Goal: Task Accomplishment & Management: Complete application form

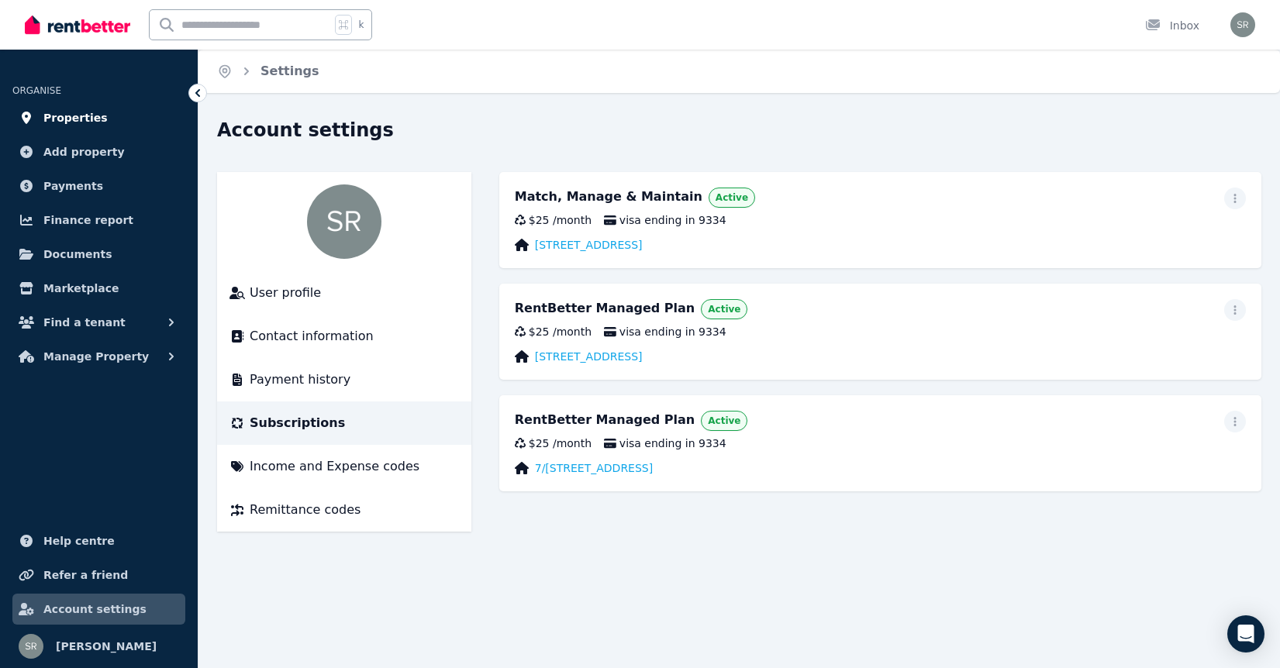
click at [100, 117] on link "Properties" at bounding box center [98, 117] width 173 height 31
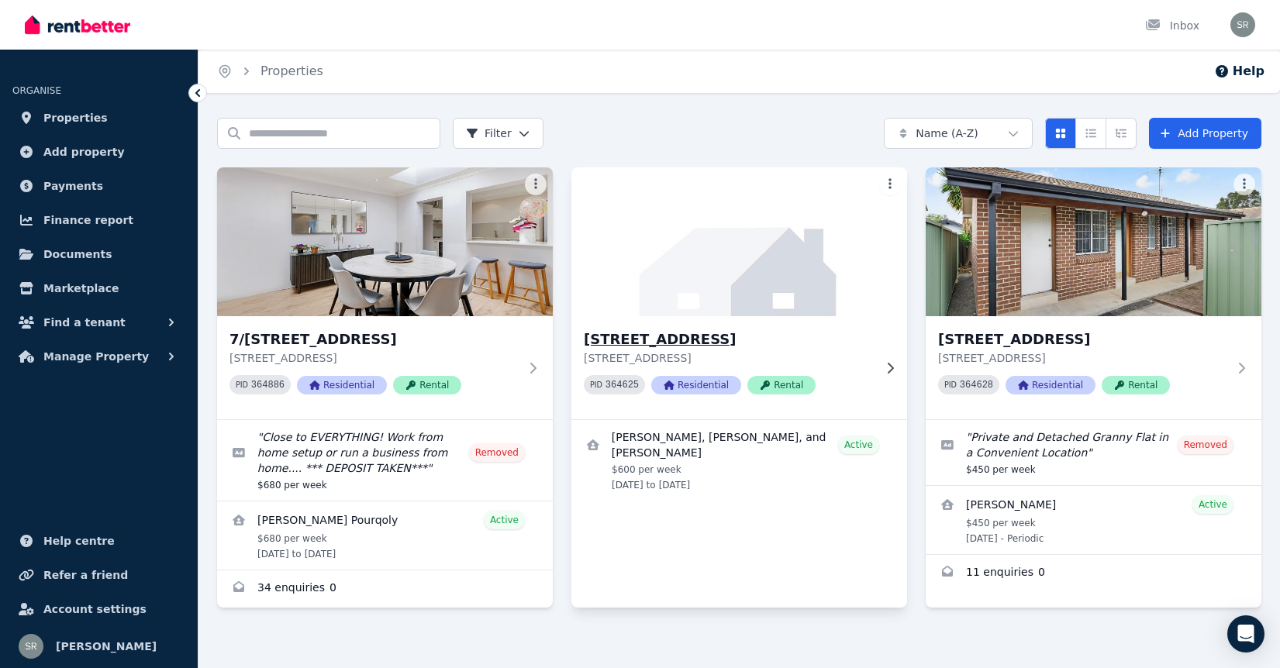
click at [777, 381] on span "Rental" at bounding box center [781, 385] width 68 height 19
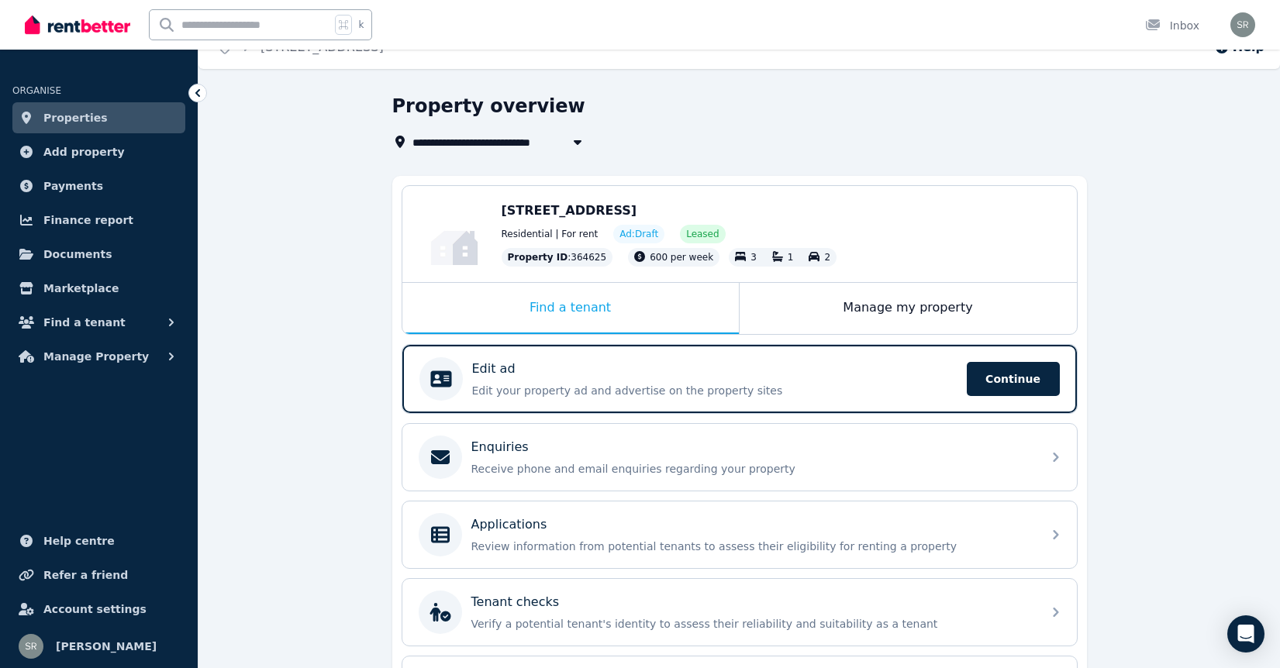
scroll to position [36, 0]
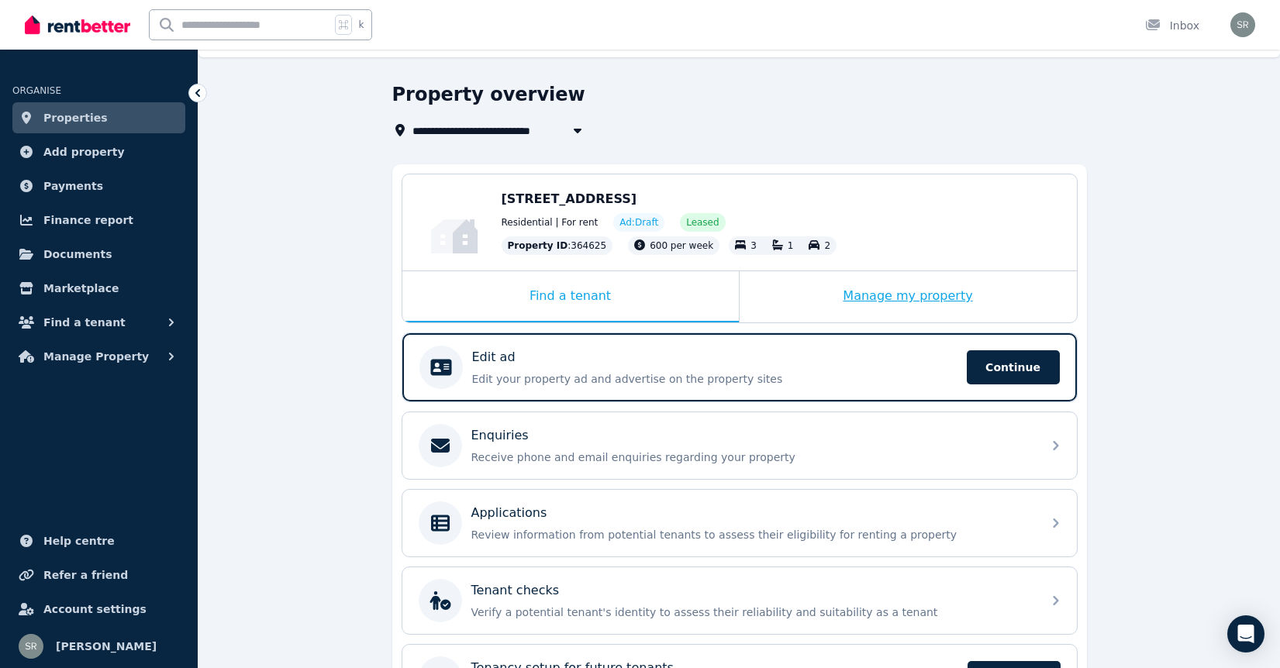
click at [903, 290] on div "Manage my property" at bounding box center [907, 296] width 337 height 51
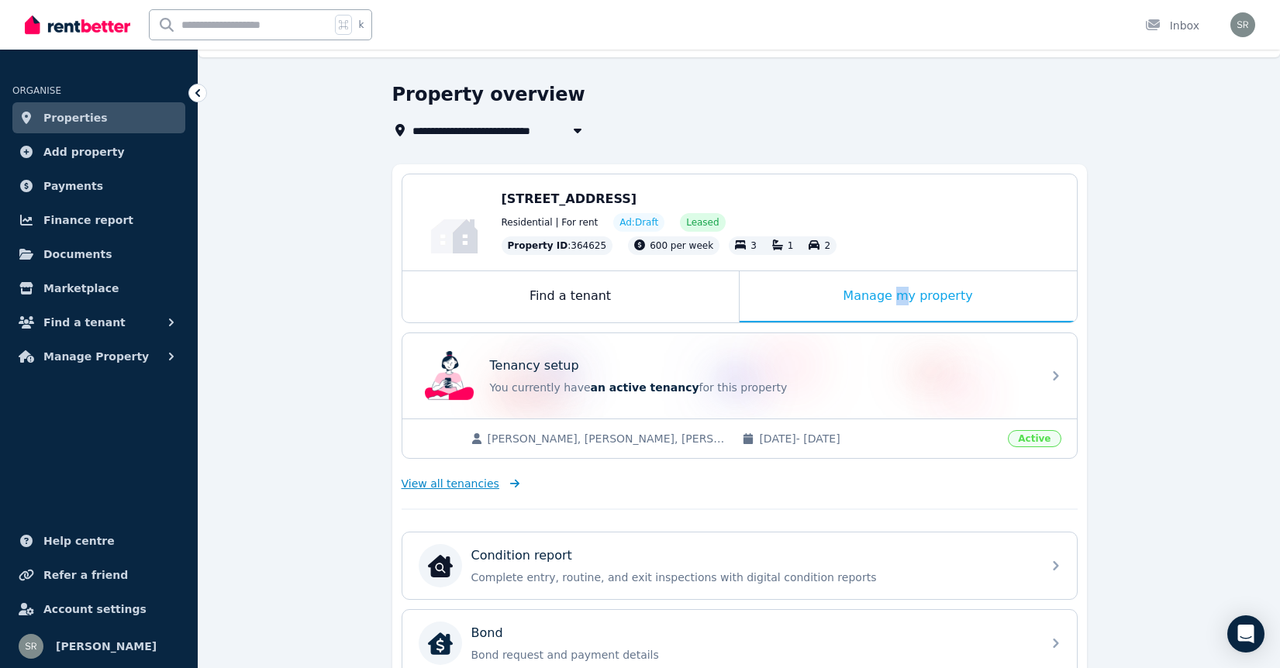
click at [484, 490] on span "View all tenancies" at bounding box center [450, 484] width 98 height 16
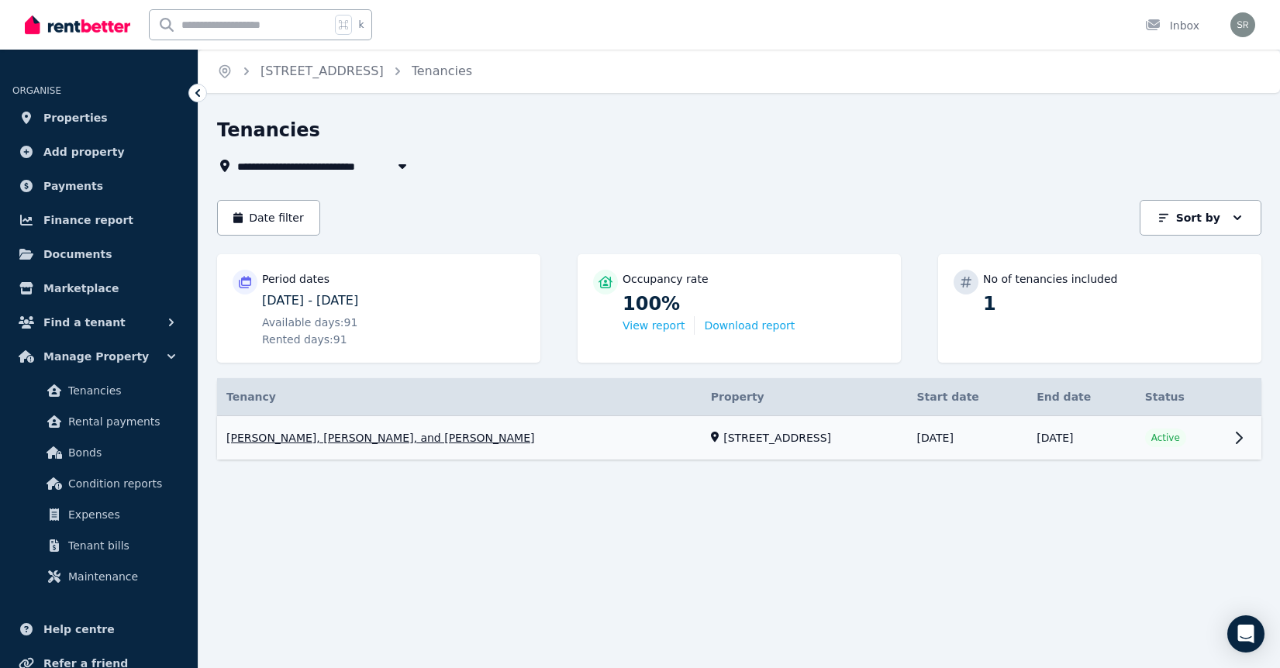
click at [1194, 436] on link "View property details" at bounding box center [739, 438] width 1044 height 44
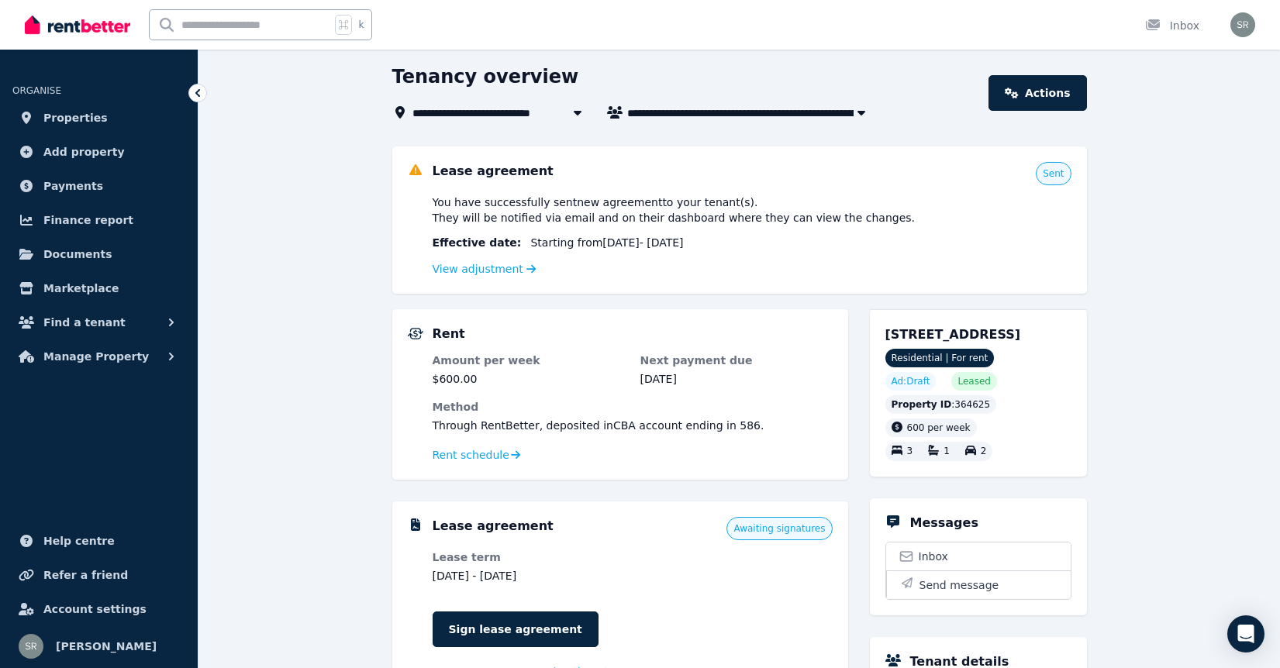
scroll to position [35, 0]
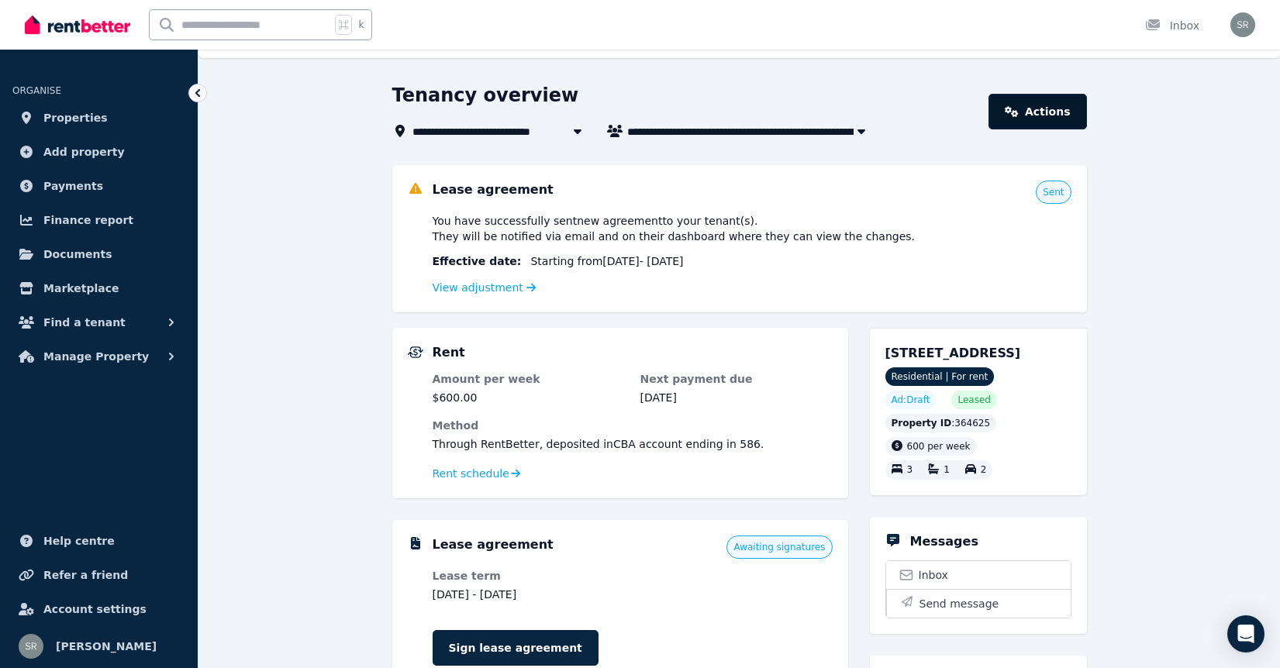
click at [1039, 107] on link "Actions" at bounding box center [1037, 112] width 98 height 36
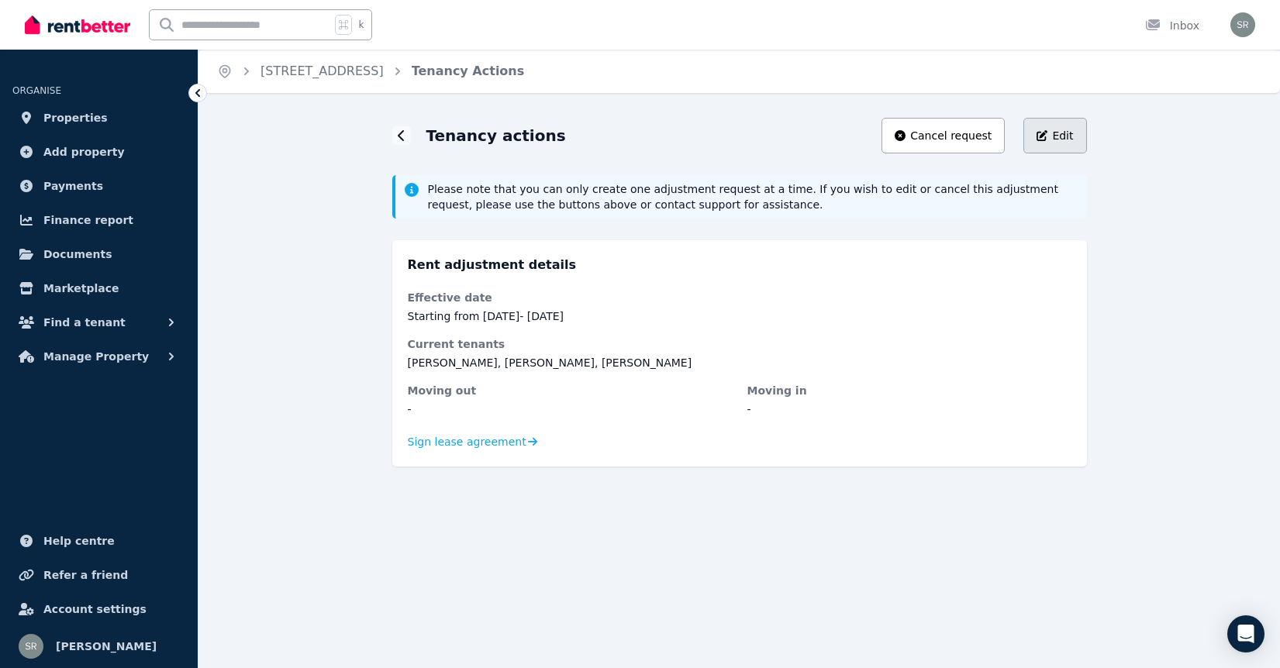
click at [1049, 143] on div "Edit" at bounding box center [1054, 136] width 36 height 16
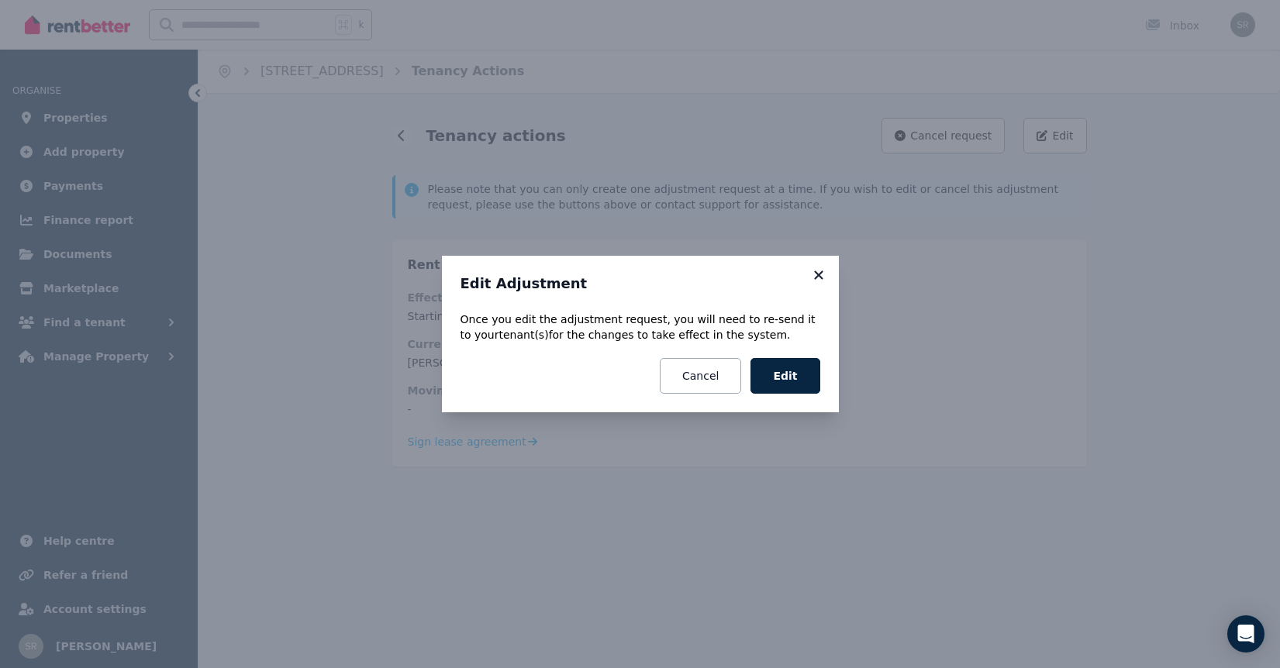
click at [819, 272] on icon at bounding box center [818, 274] width 9 height 9
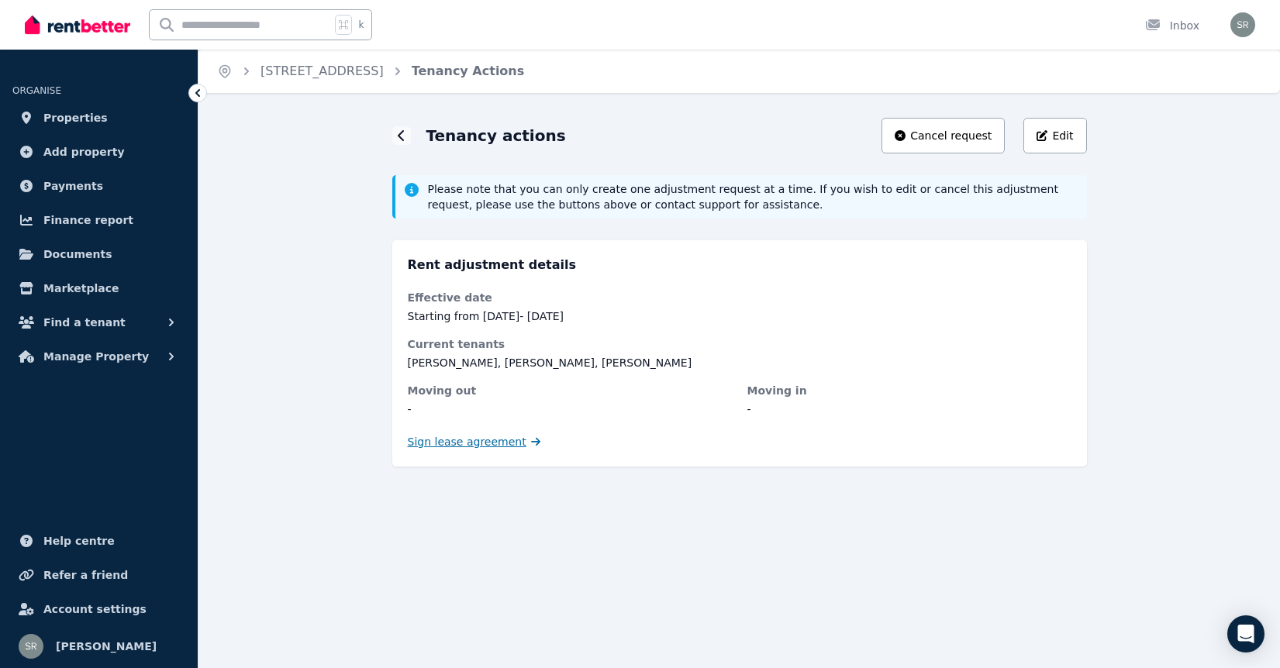
click at [518, 443] on link "Sign lease agreement" at bounding box center [474, 442] width 133 height 16
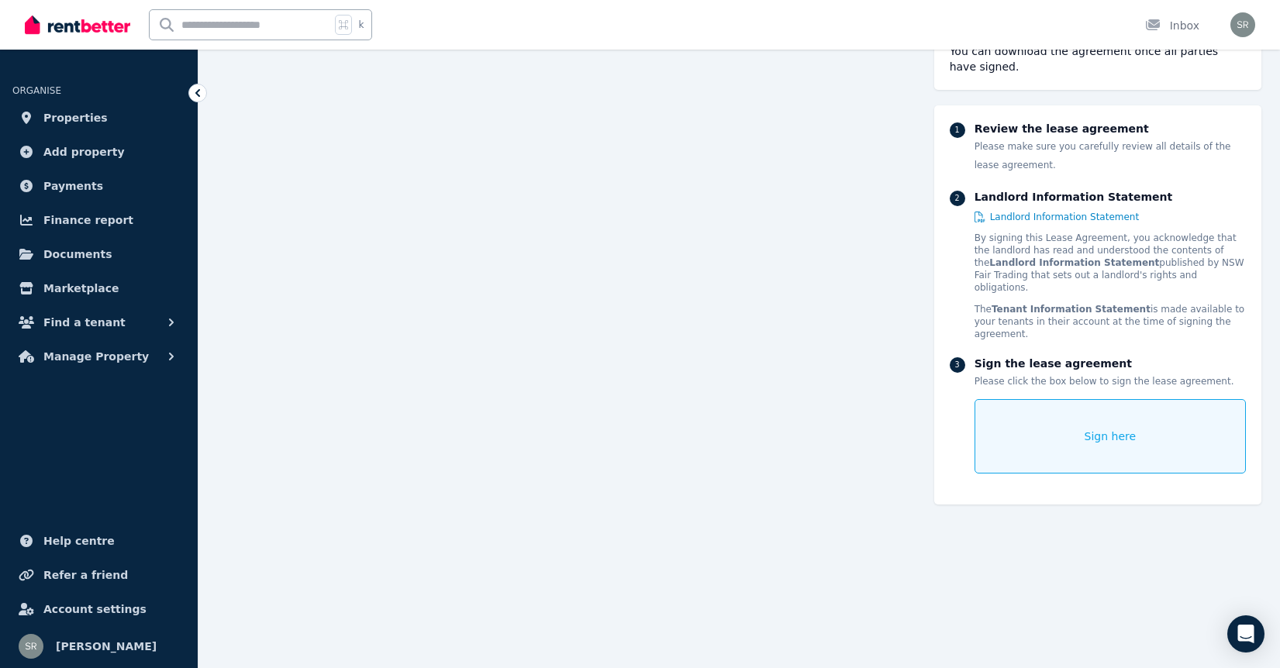
scroll to position [8371, 0]
click at [1240, 638] on icon "Open Intercom Messenger" at bounding box center [1245, 634] width 18 height 20
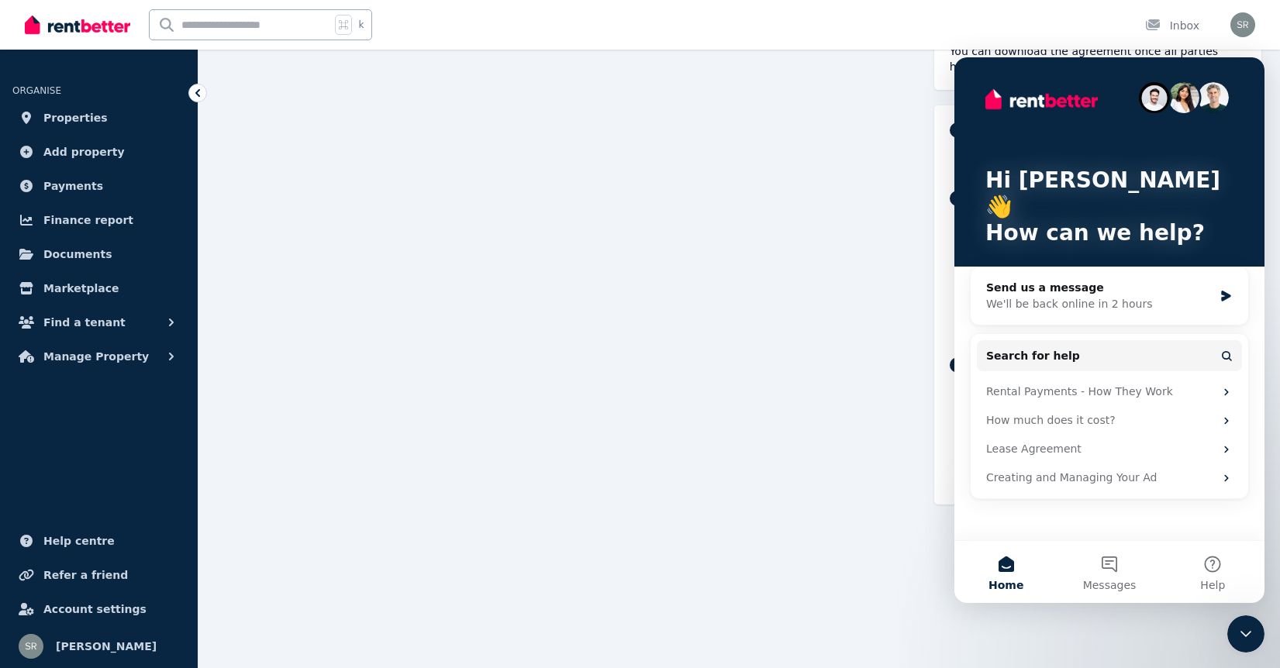
scroll to position [0, 0]
click at [1208, 577] on button "Help" at bounding box center [1212, 572] width 103 height 62
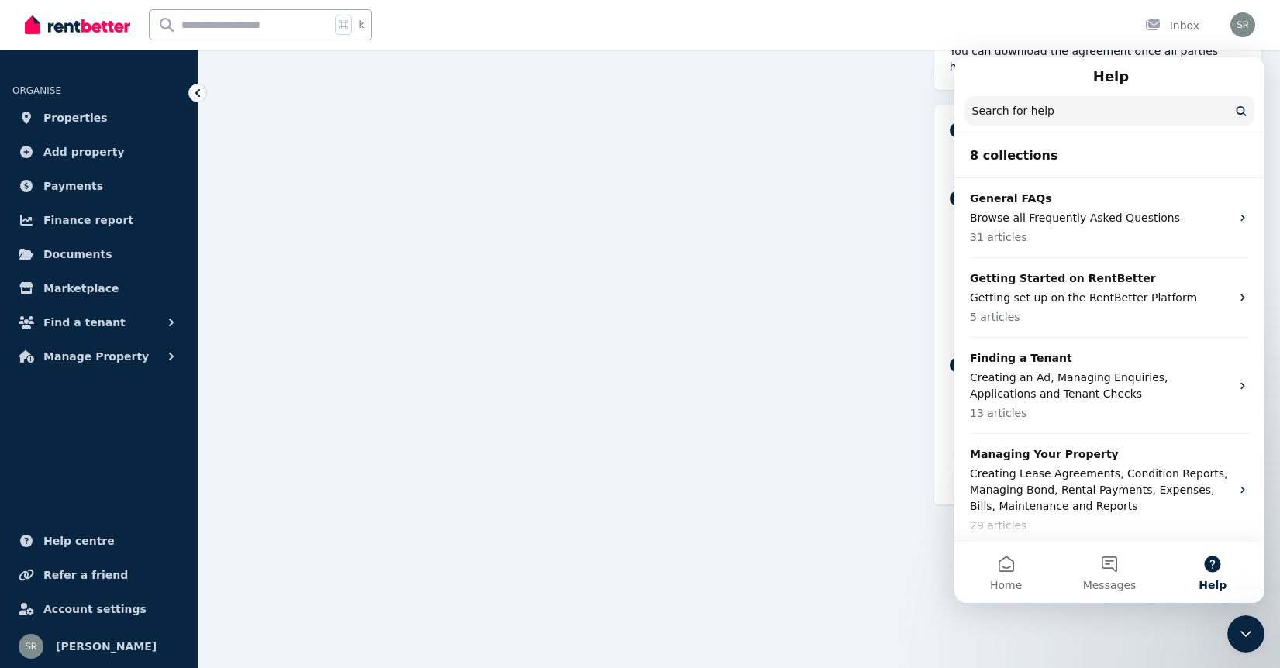
click at [1214, 580] on span "Help" at bounding box center [1212, 585] width 28 height 11
click at [1119, 584] on span "Messages" at bounding box center [1109, 585] width 53 height 11
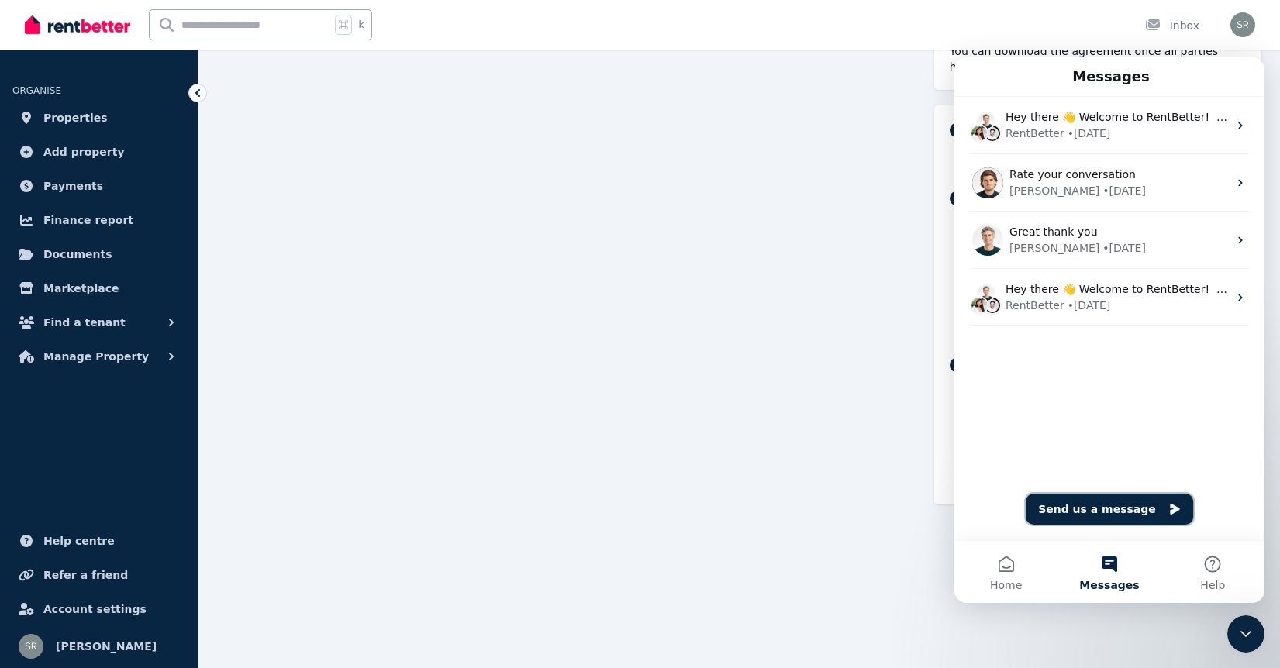
click at [1127, 512] on button "Send us a message" at bounding box center [1108, 509] width 167 height 31
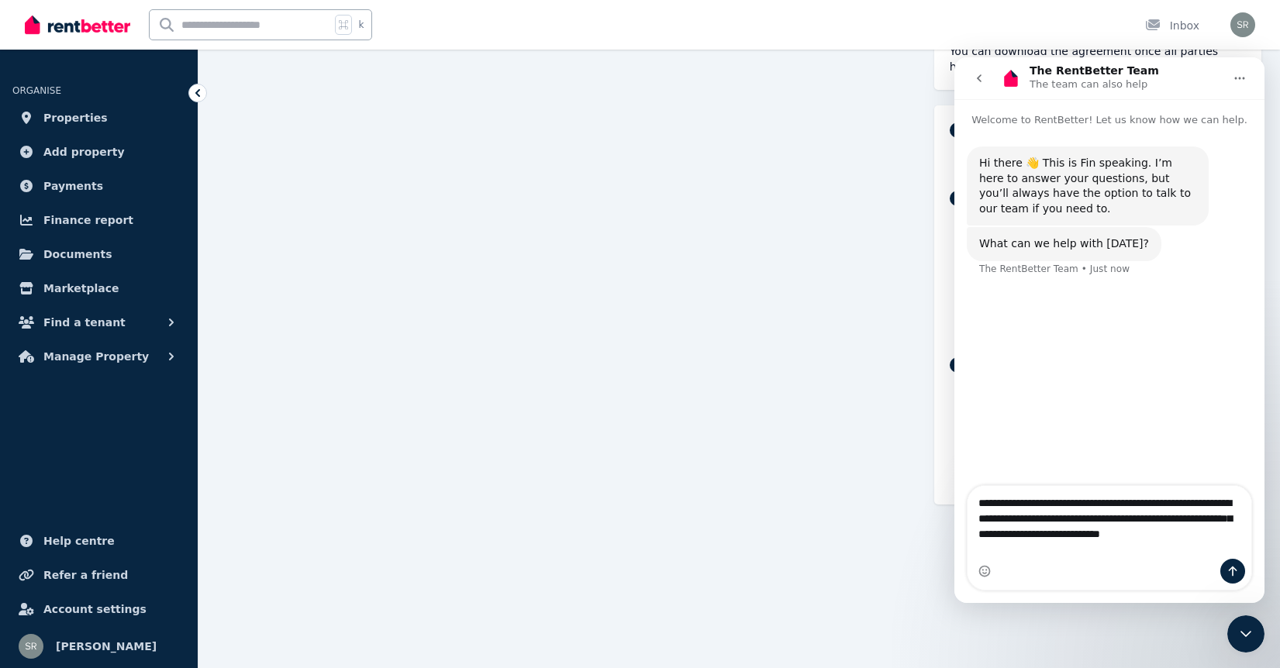
type textarea "**********"
click at [1242, 570] on button "Send a message…" at bounding box center [1232, 571] width 25 height 25
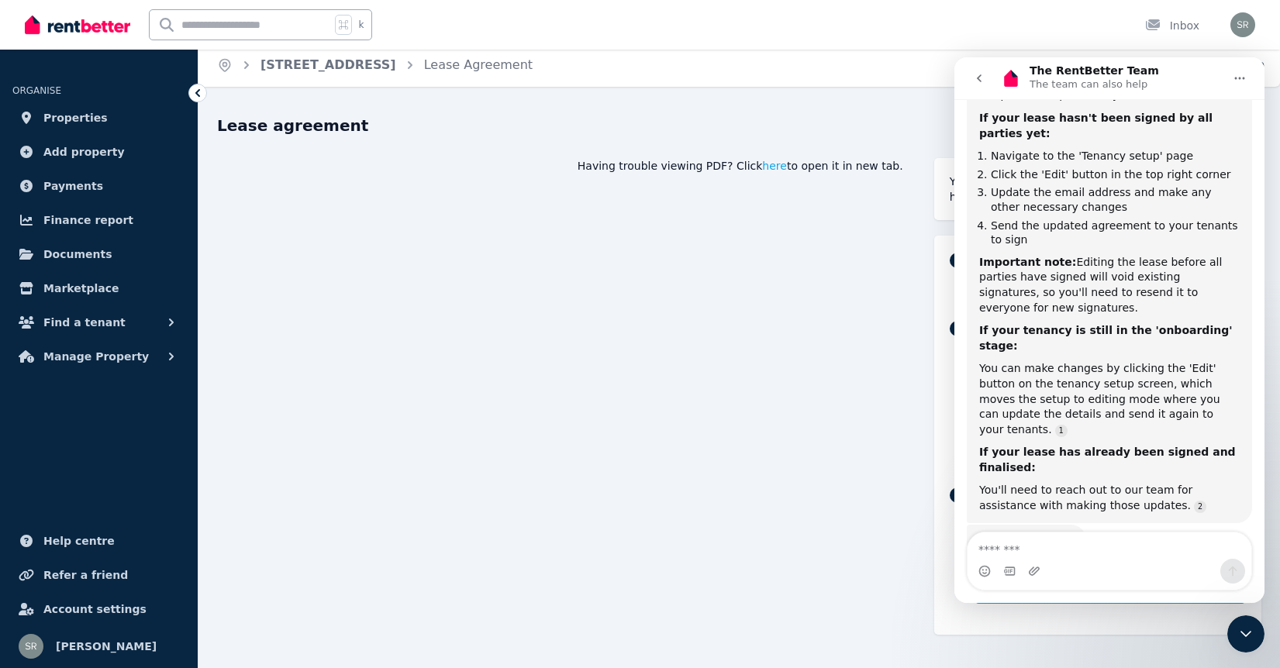
click at [198, 91] on icon at bounding box center [198, 93] width 16 height 16
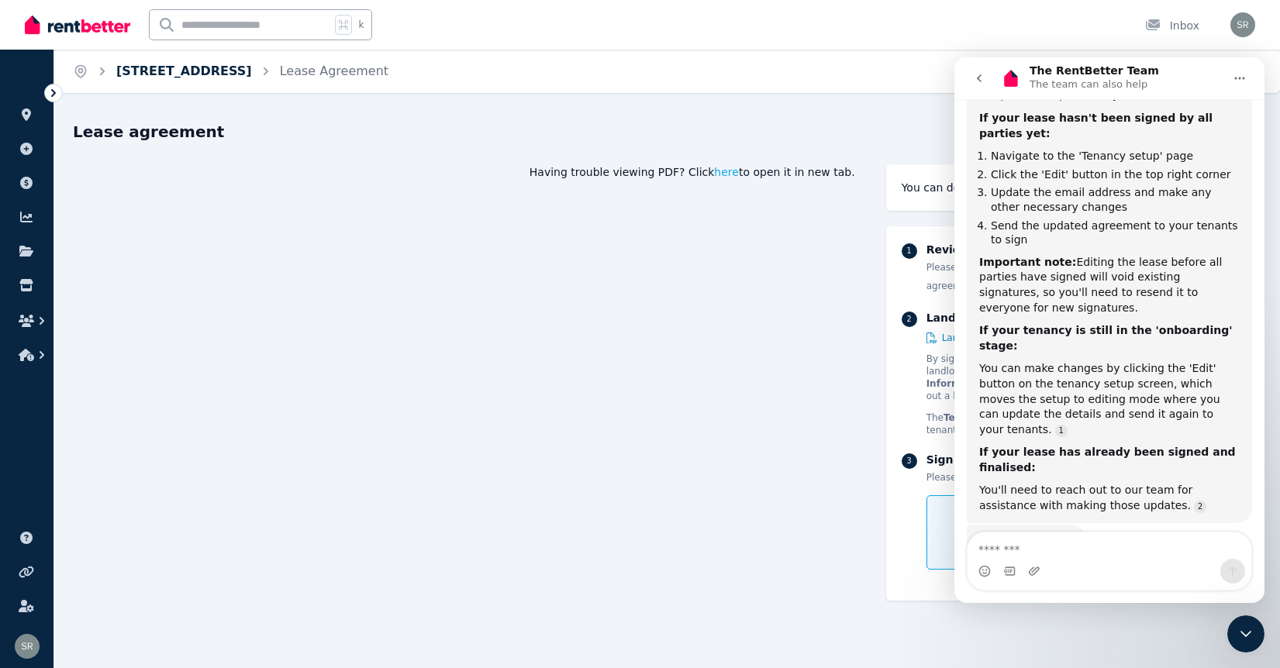
click at [252, 74] on link "[STREET_ADDRESS]" at bounding box center [184, 71] width 136 height 15
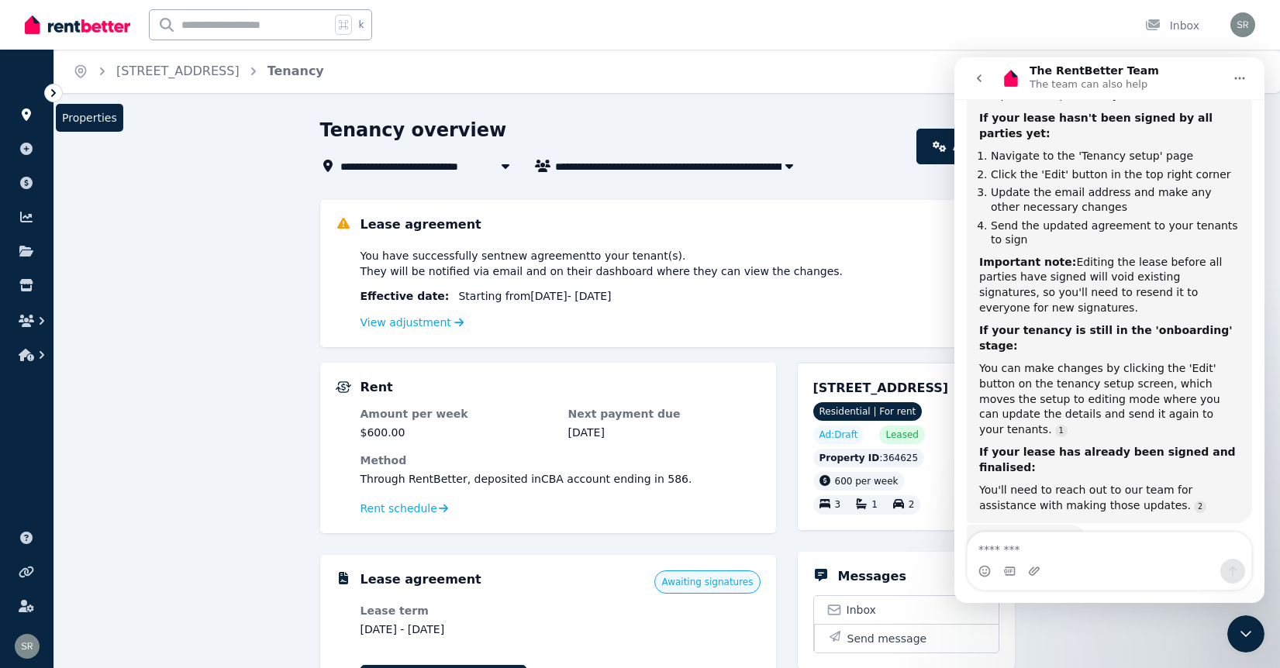
click at [19, 114] on icon at bounding box center [27, 115] width 16 height 12
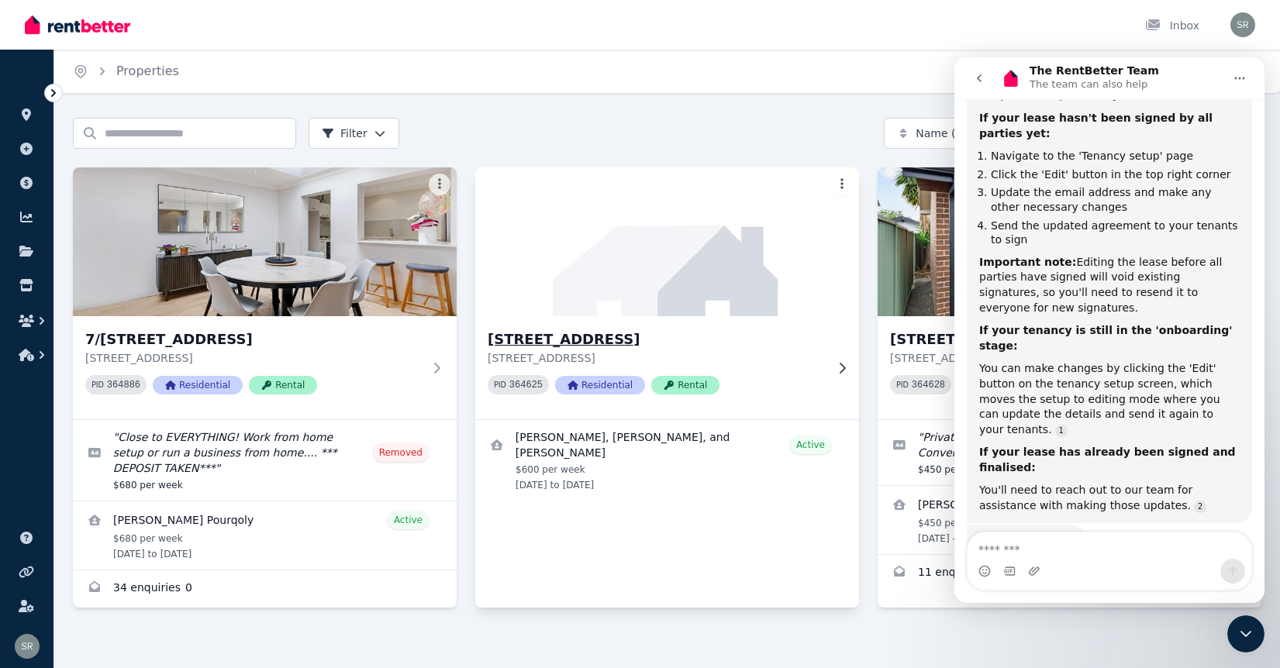
click at [650, 296] on img at bounding box center [667, 242] width 403 height 157
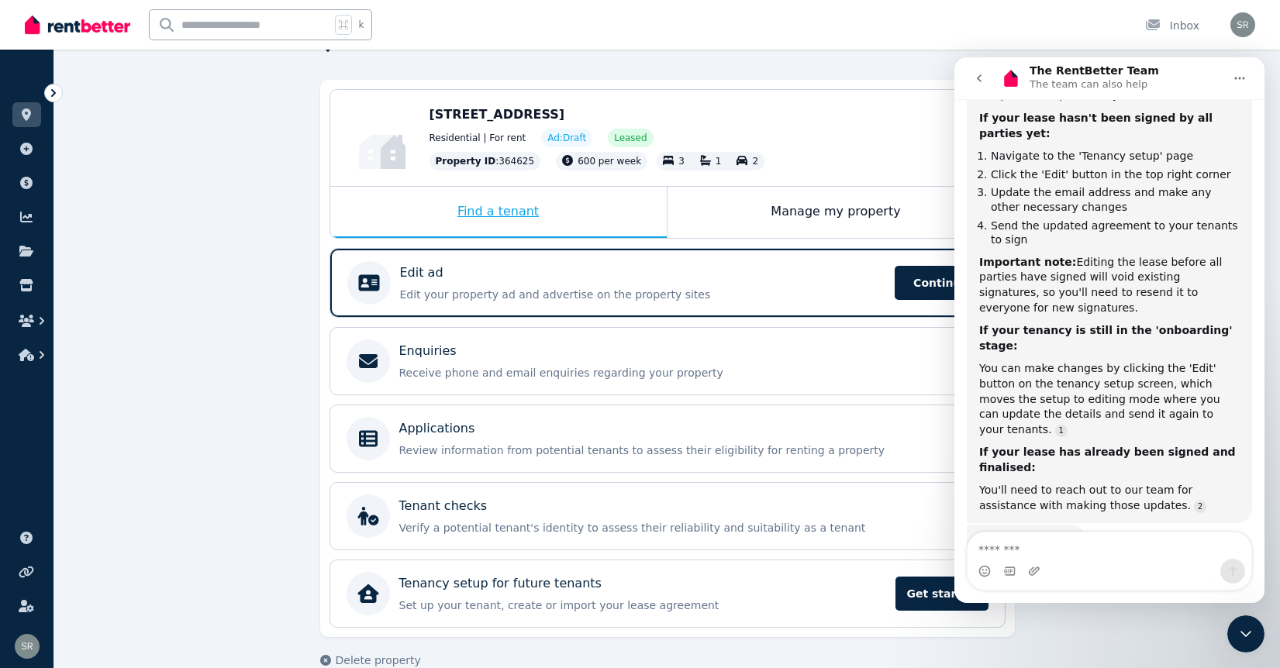
scroll to position [148, 0]
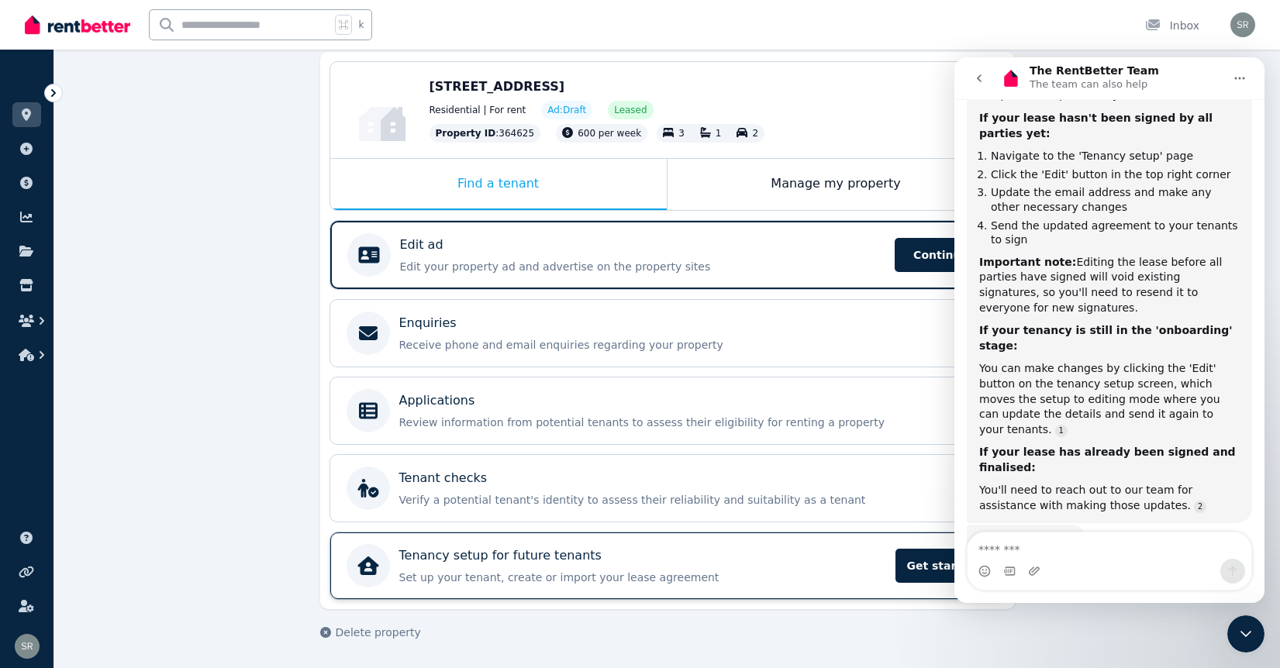
click at [798, 572] on p "Set up your tenant, create or import your lease agreement" at bounding box center [642, 578] width 487 height 16
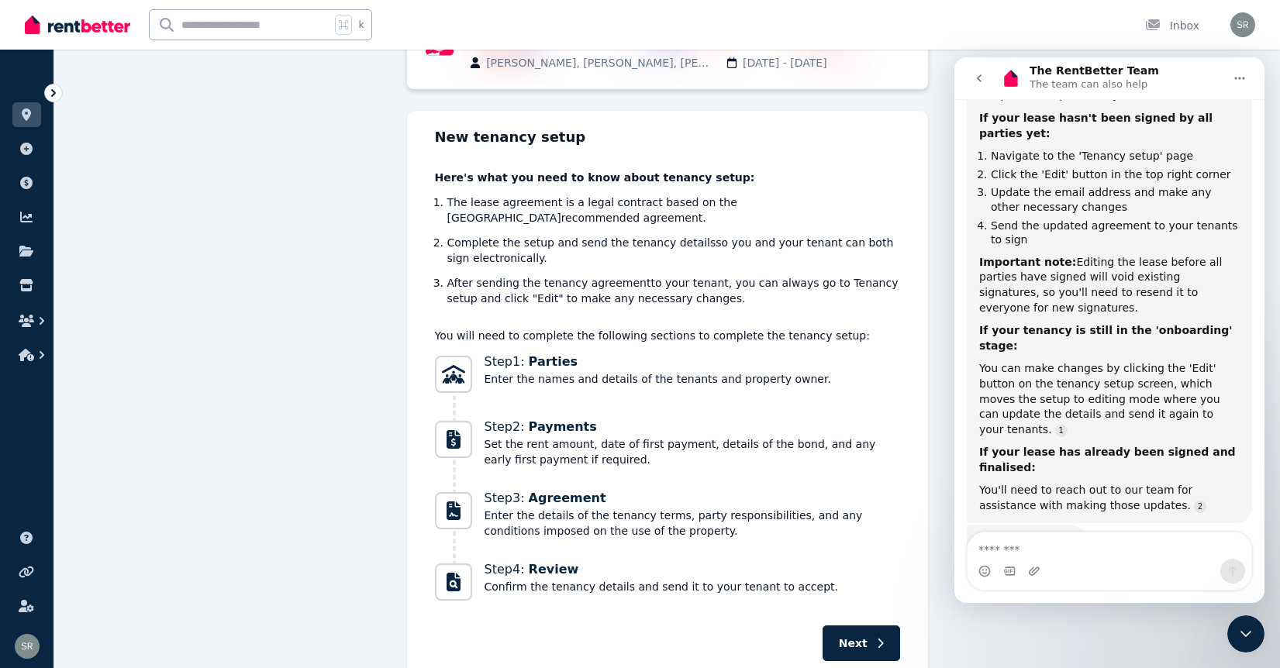
scroll to position [202, 0]
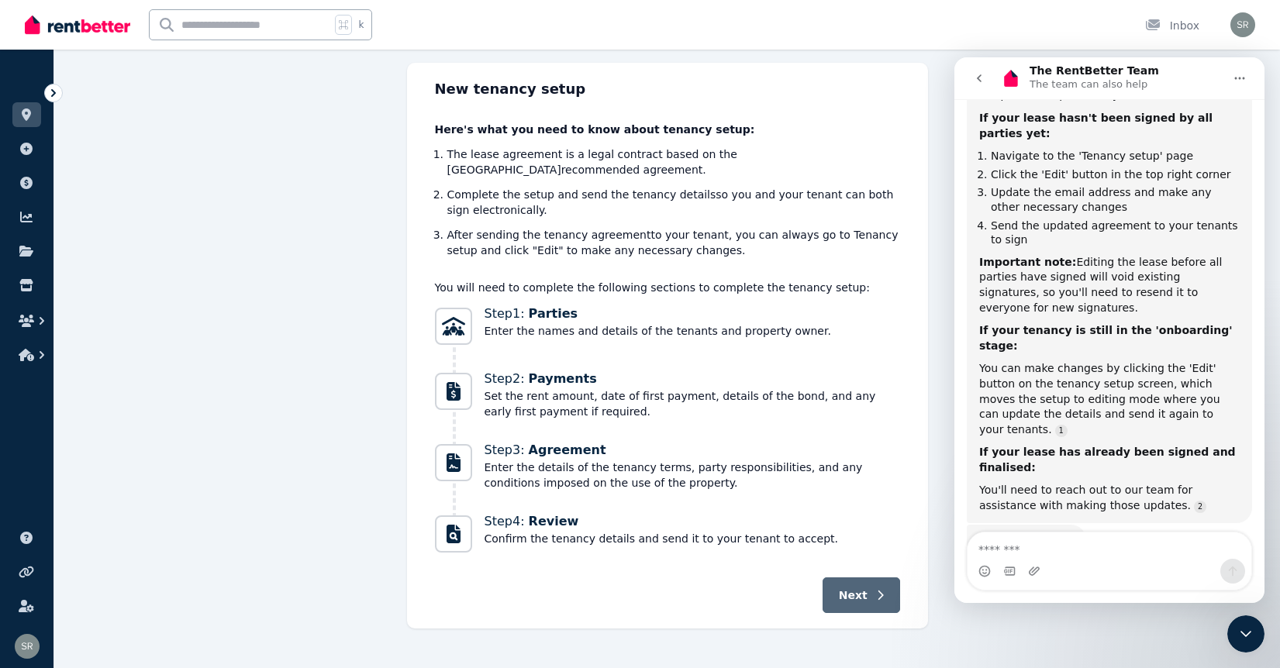
click at [851, 589] on button "Next" at bounding box center [861, 595] width 78 height 36
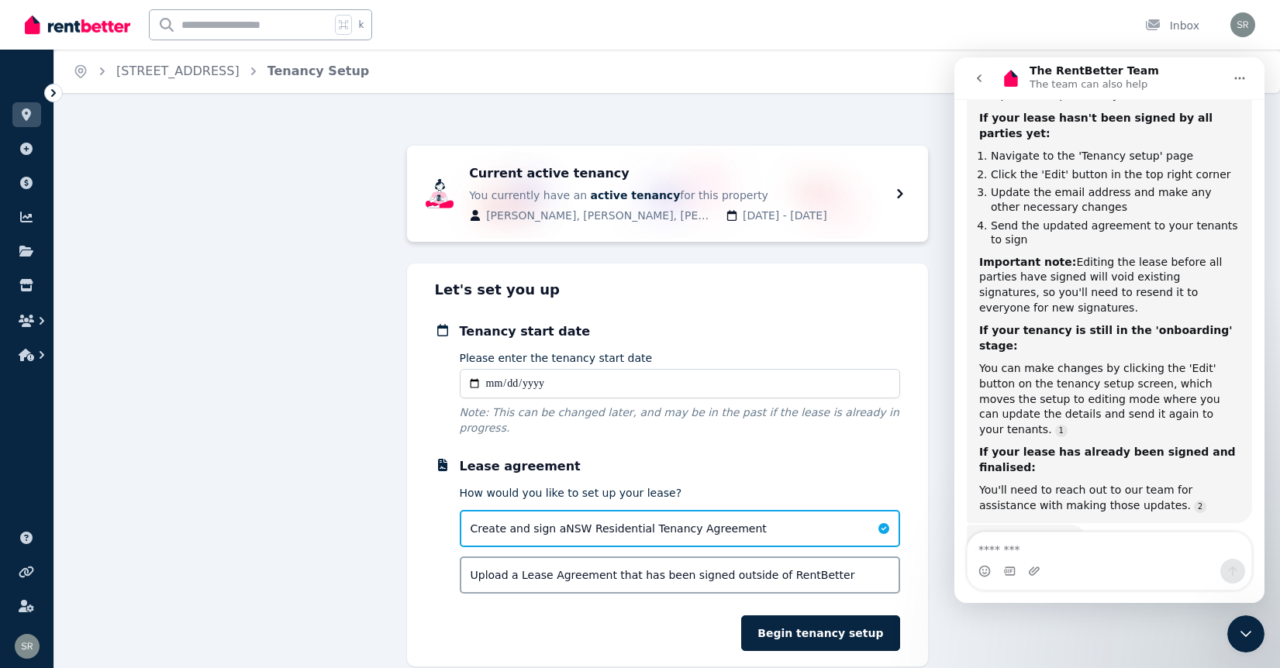
scroll to position [54, 0]
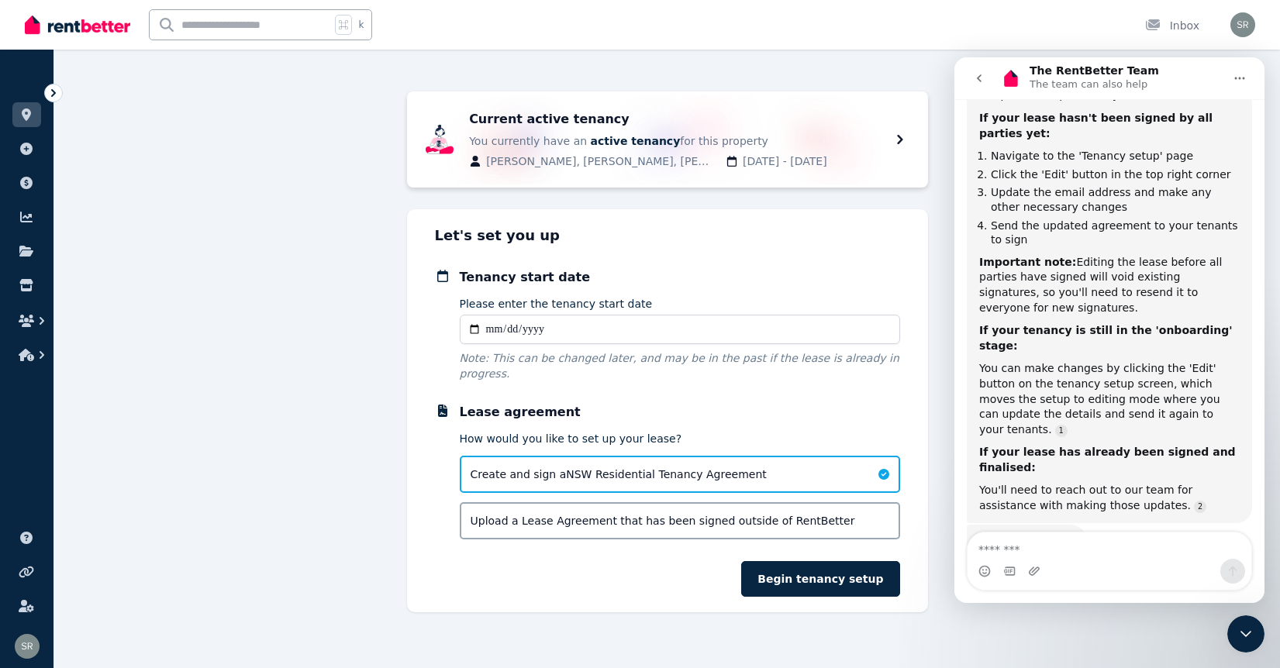
click at [985, 77] on button "go back" at bounding box center [978, 78] width 29 height 29
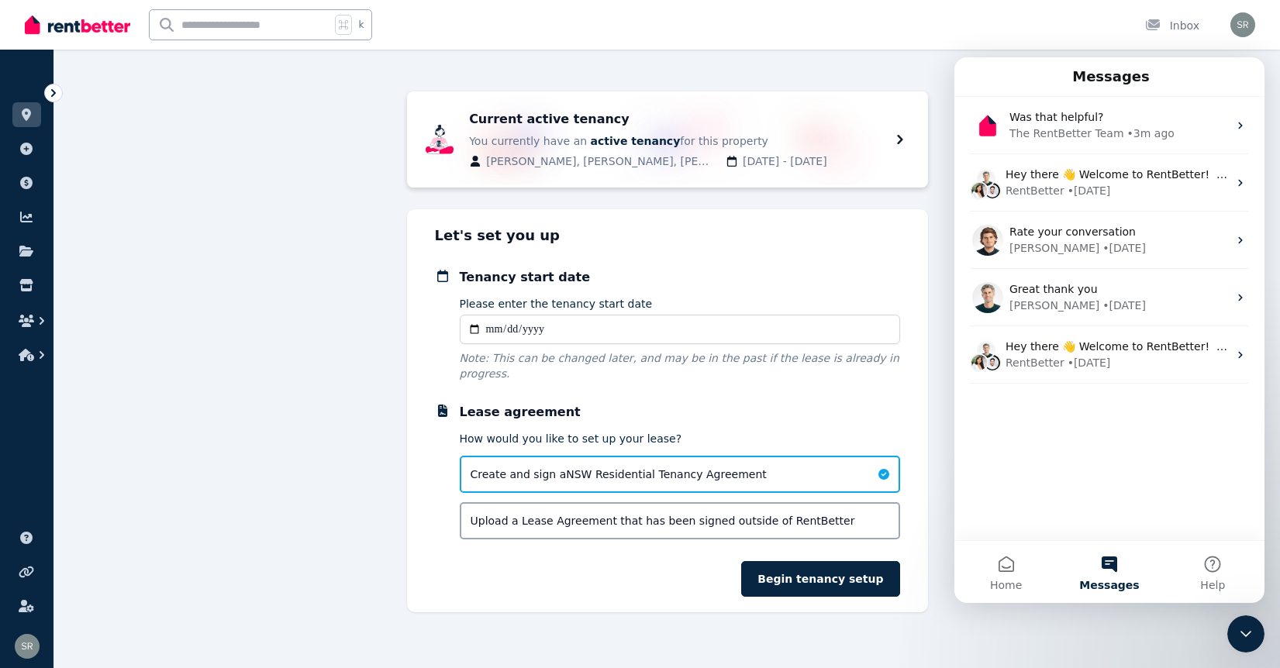
scroll to position [226, 0]
click at [1238, 641] on icon "Close Intercom Messenger" at bounding box center [1245, 634] width 19 height 19
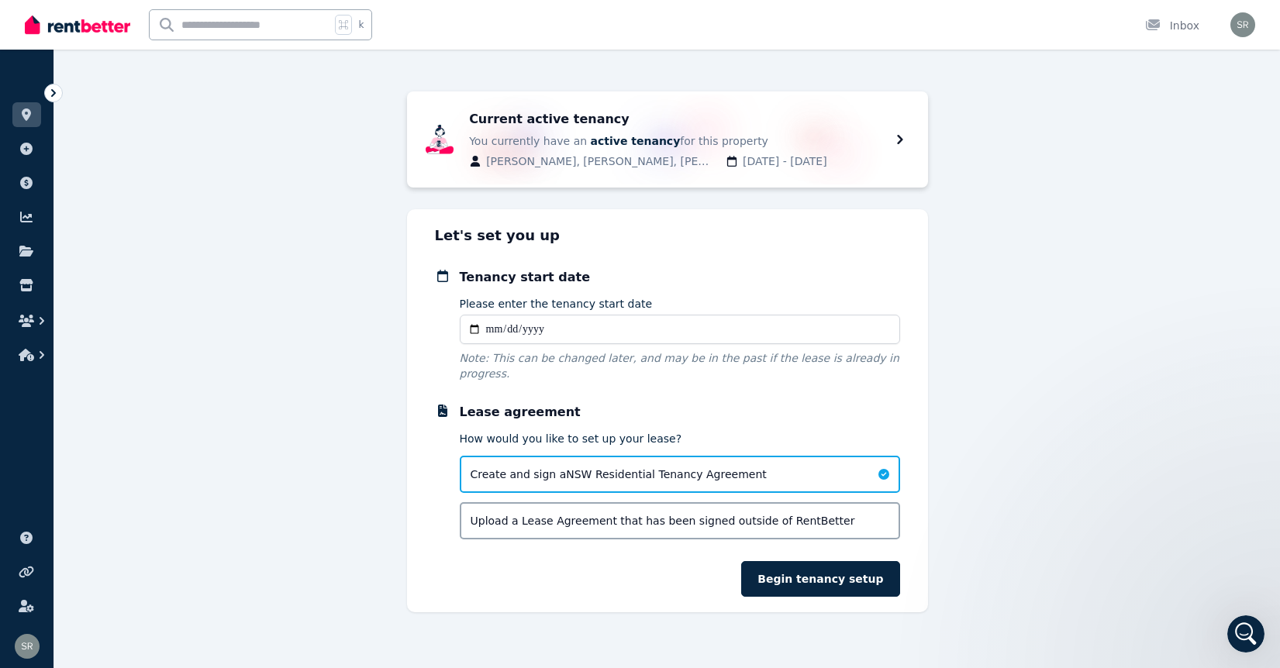
scroll to position [0, 0]
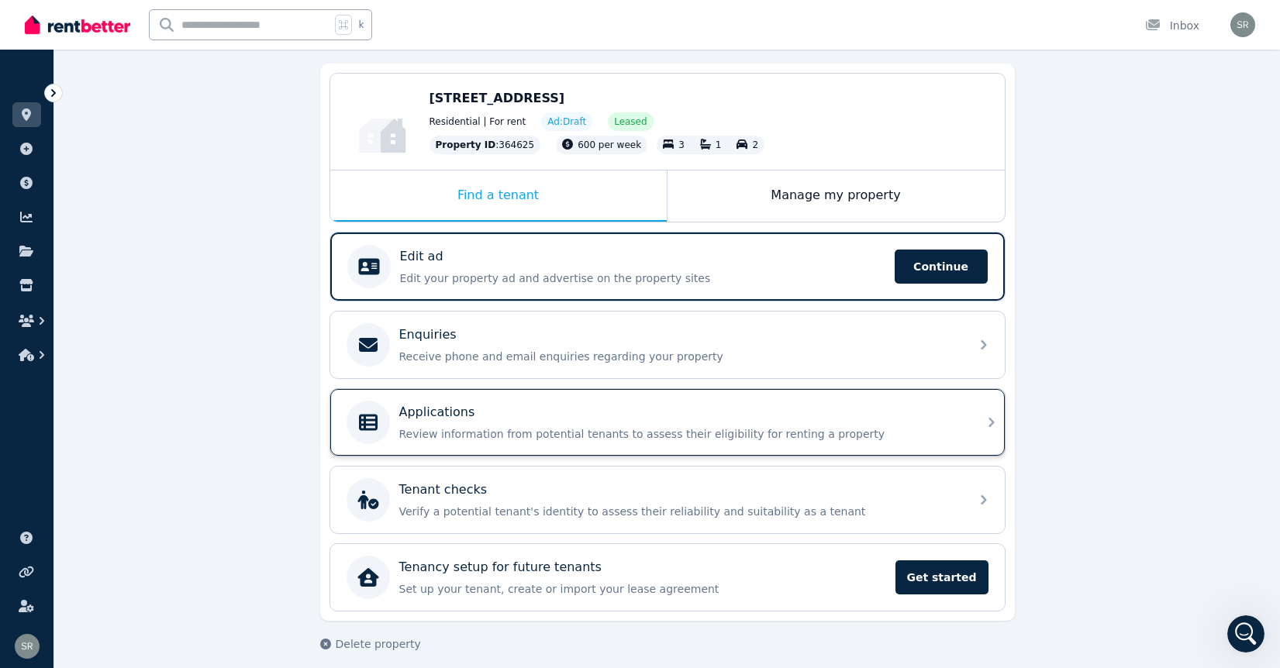
scroll to position [148, 0]
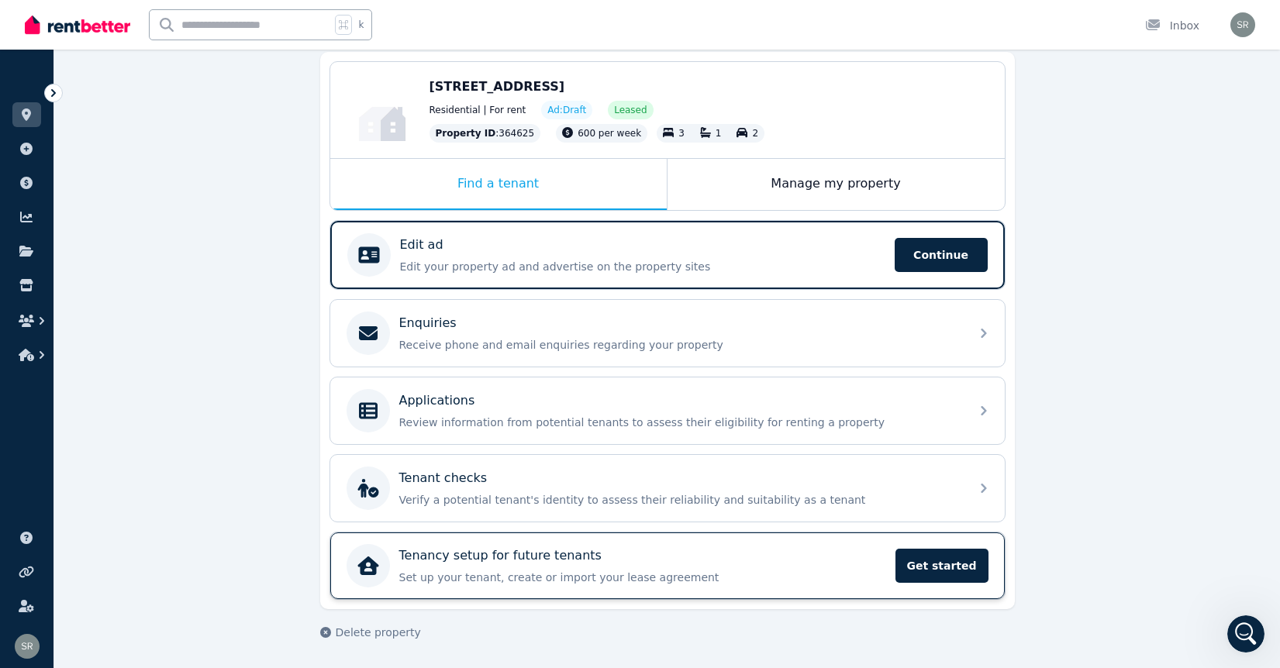
click at [720, 561] on div "Tenancy setup for future tenants" at bounding box center [642, 555] width 487 height 19
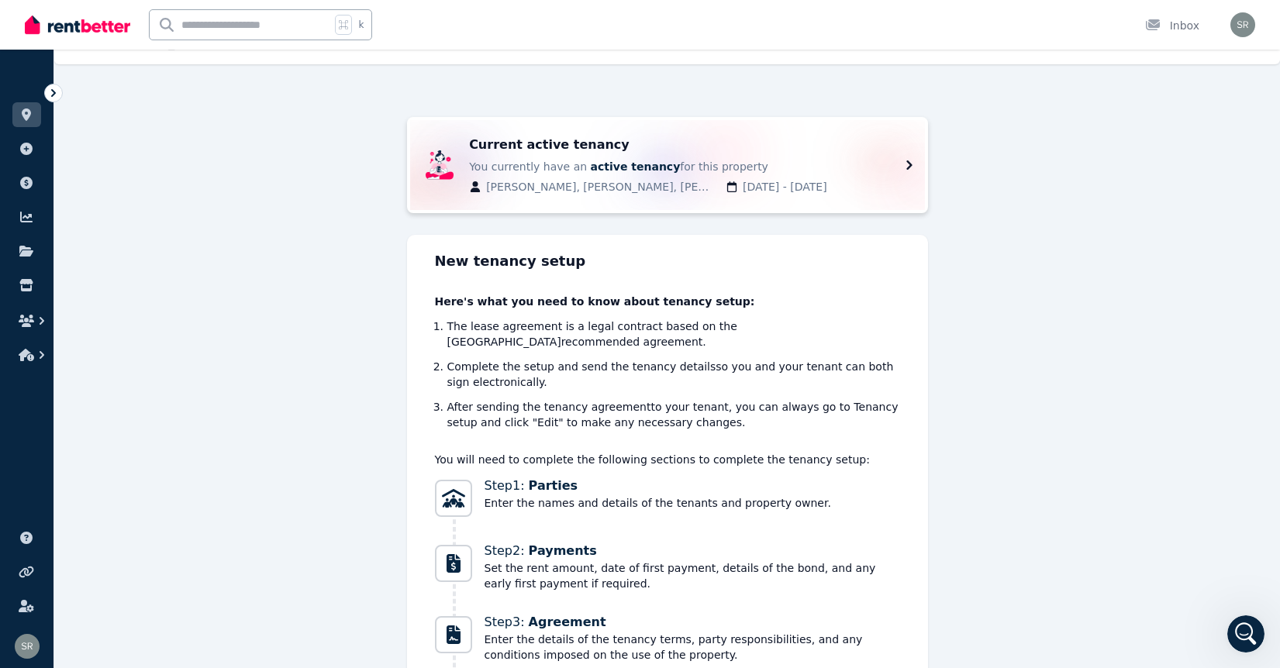
scroll to position [46, 0]
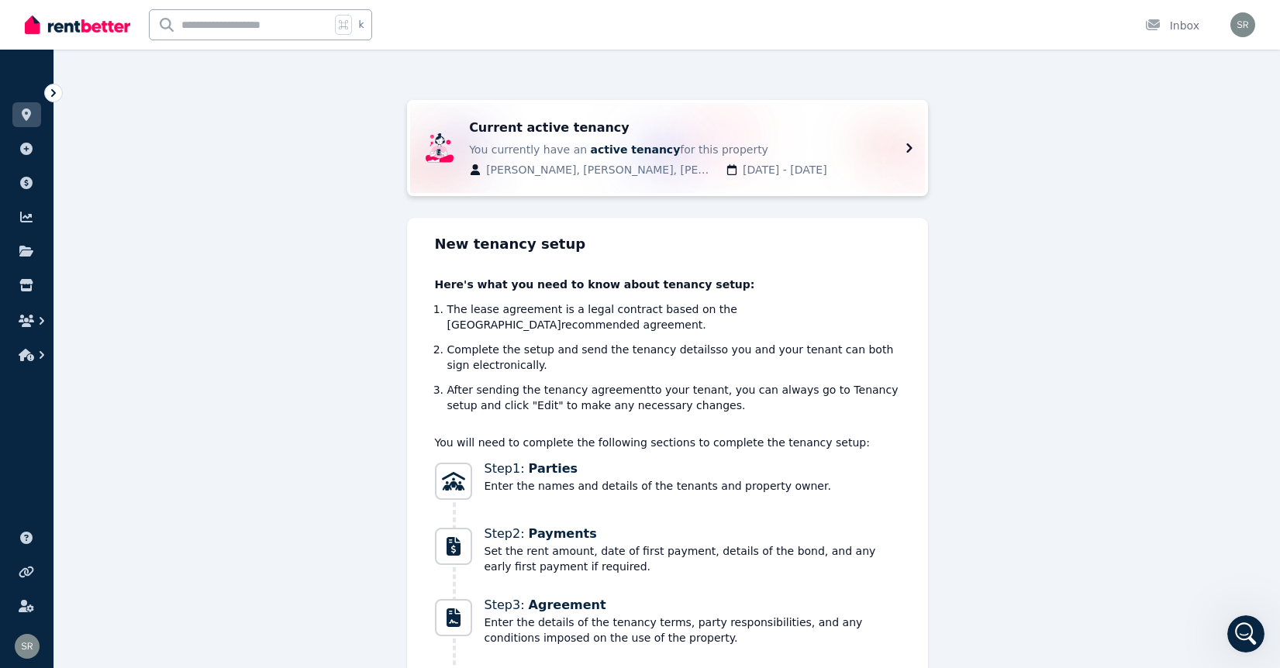
click at [777, 141] on div "Current active tenancy You currently have an active tenancy for this property […" at bounding box center [675, 148] width 412 height 59
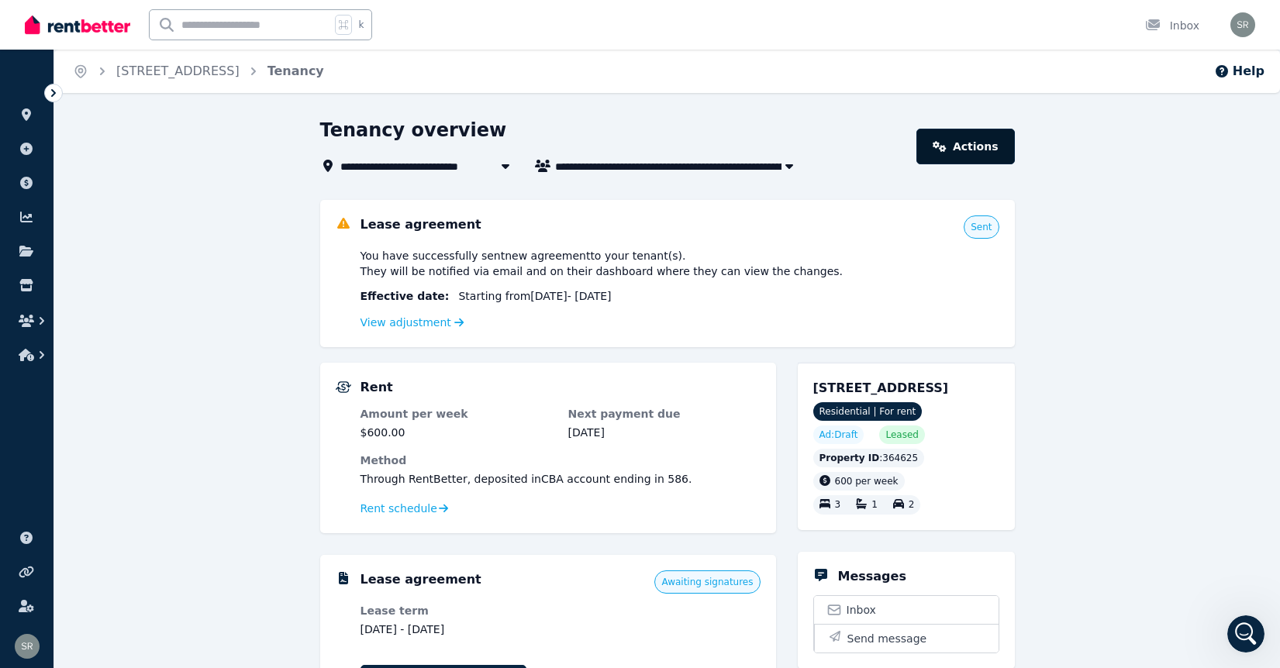
click at [957, 140] on link "Actions" at bounding box center [965, 147] width 98 height 36
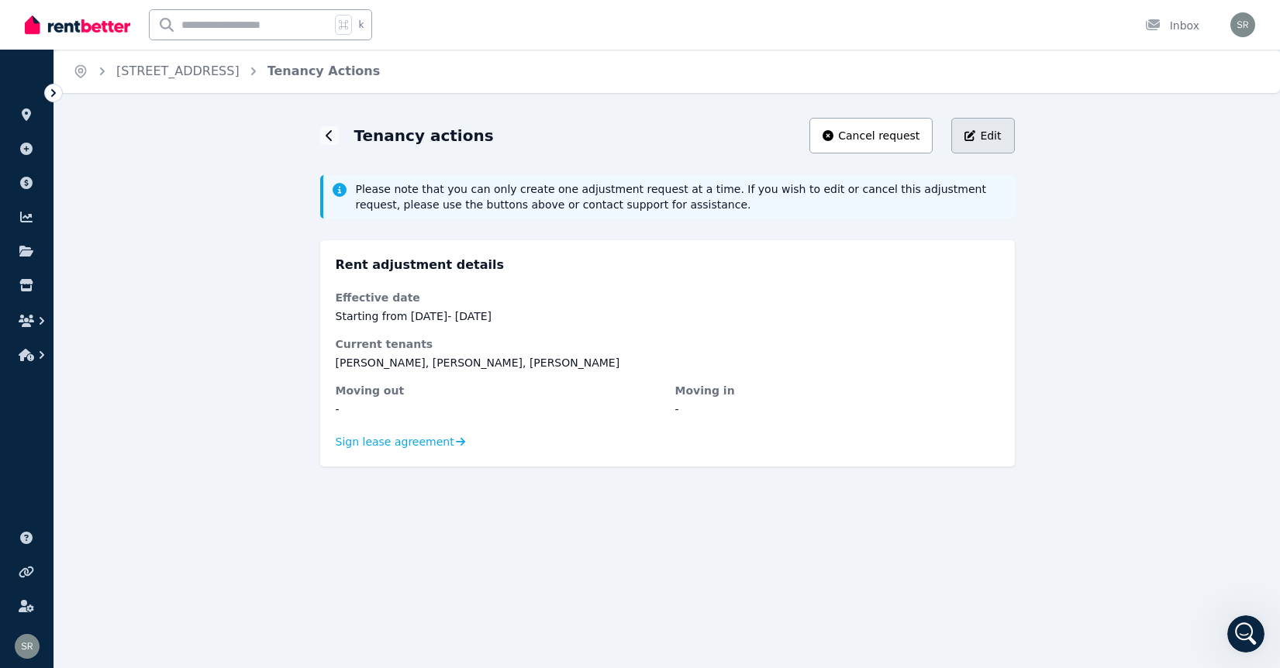
click at [986, 137] on span "Edit" at bounding box center [990, 136] width 21 height 16
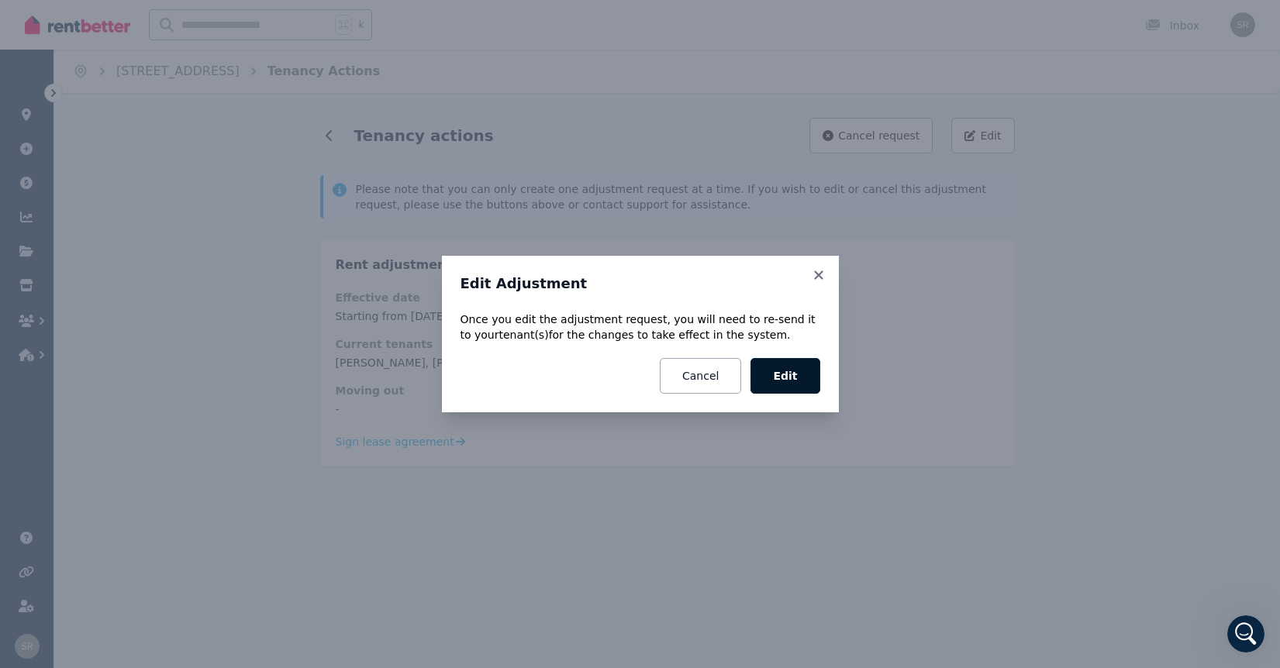
click at [791, 370] on button "Edit" at bounding box center [784, 376] width 69 height 36
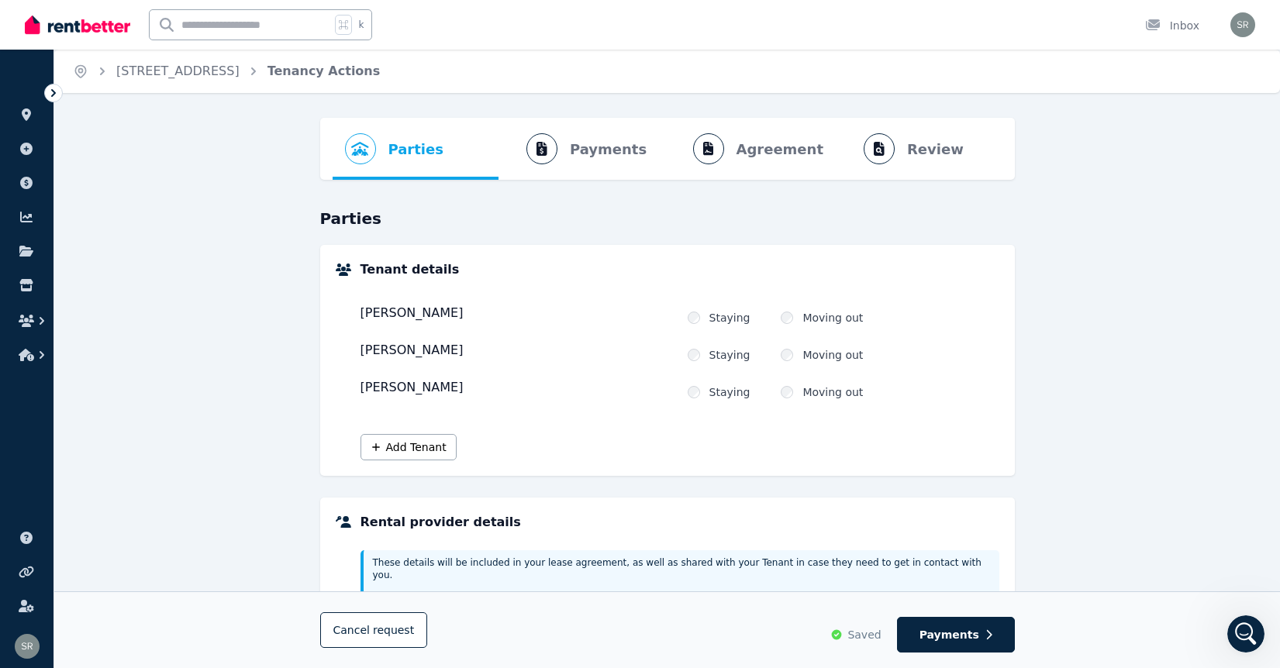
click at [453, 392] on div "[PERSON_NAME]" at bounding box center [517, 389] width 315 height 22
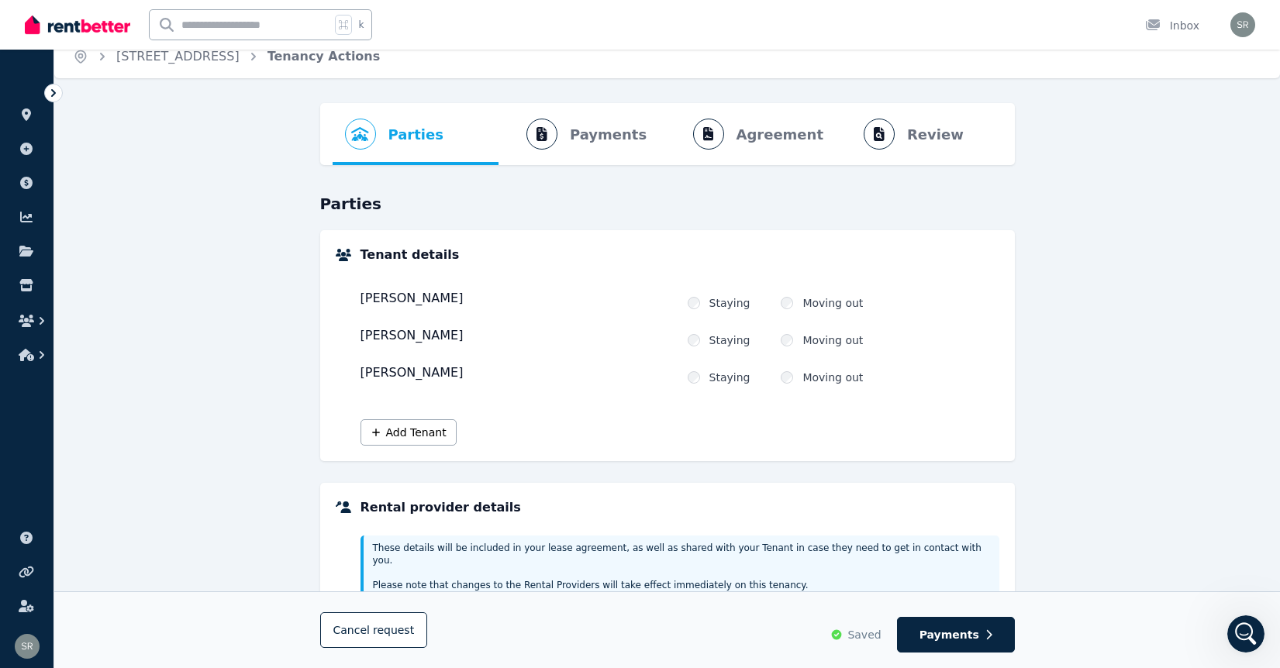
scroll to position [12, 0]
click at [884, 136] on ol "Parties Rental provider and tenant details Payments Bond and rental payments Ag…" at bounding box center [667, 136] width 670 height 62
click at [877, 140] on ol "Parties Rental provider and tenant details Payments Bond and rental payments Ag…" at bounding box center [667, 136] width 670 height 62
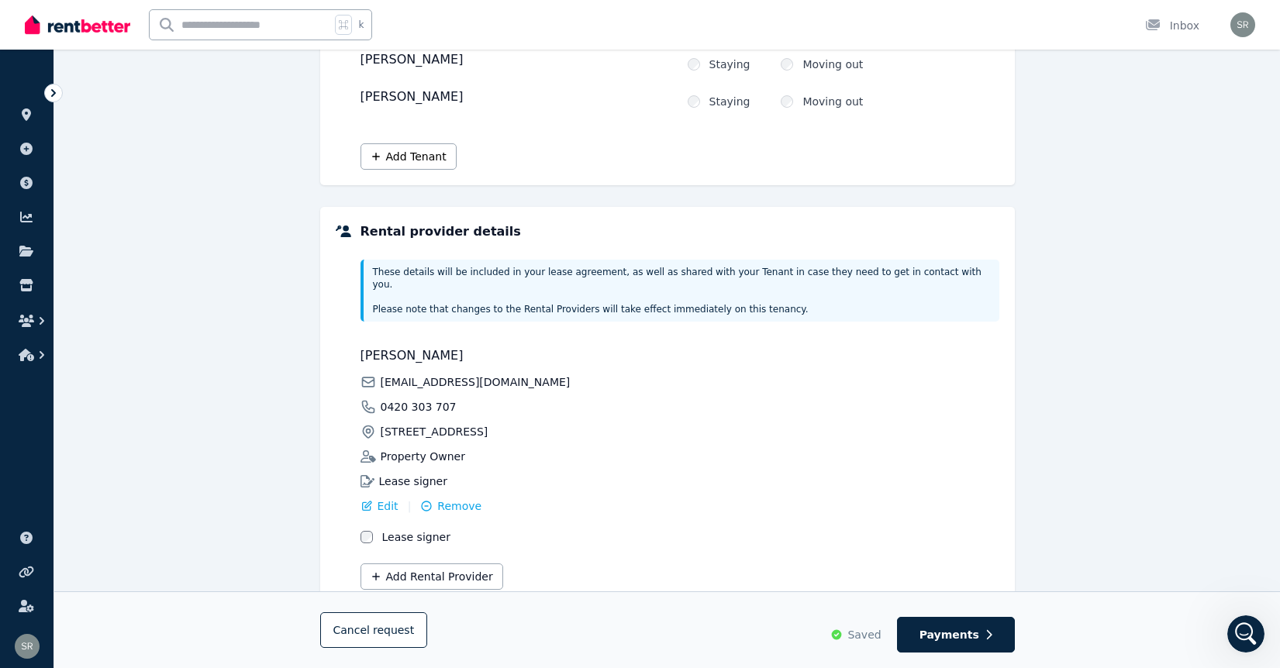
scroll to position [320, 0]
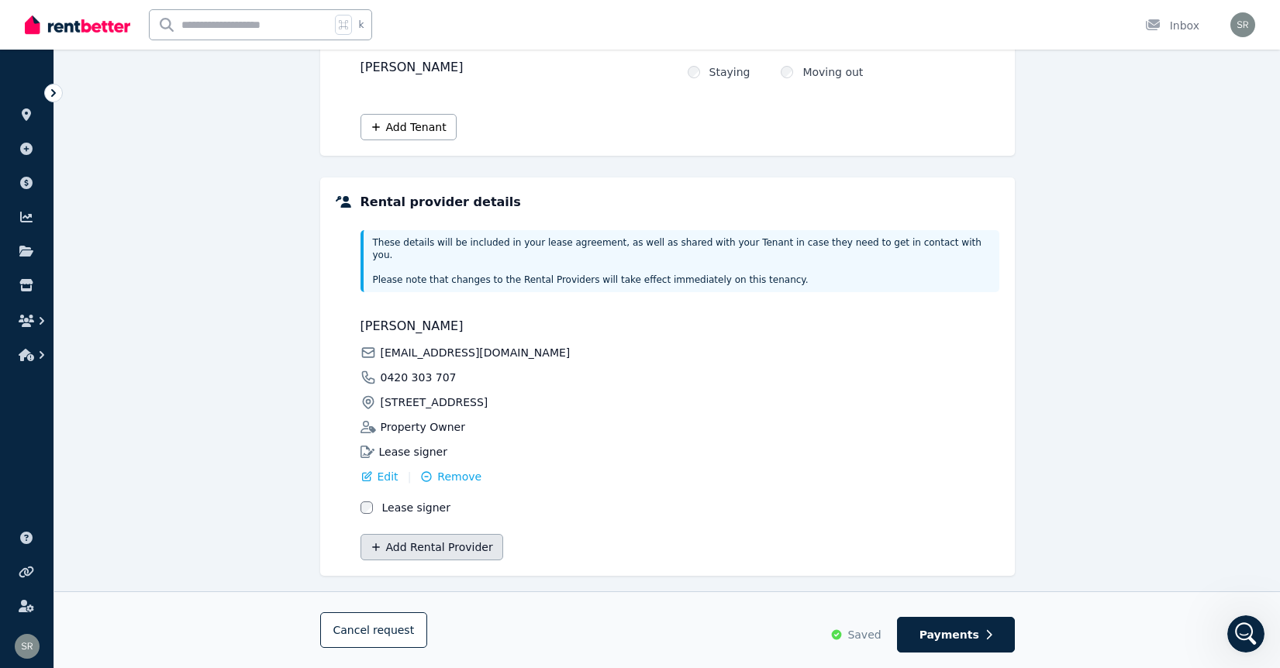
click at [429, 541] on button "Add Rental Provider" at bounding box center [431, 547] width 143 height 26
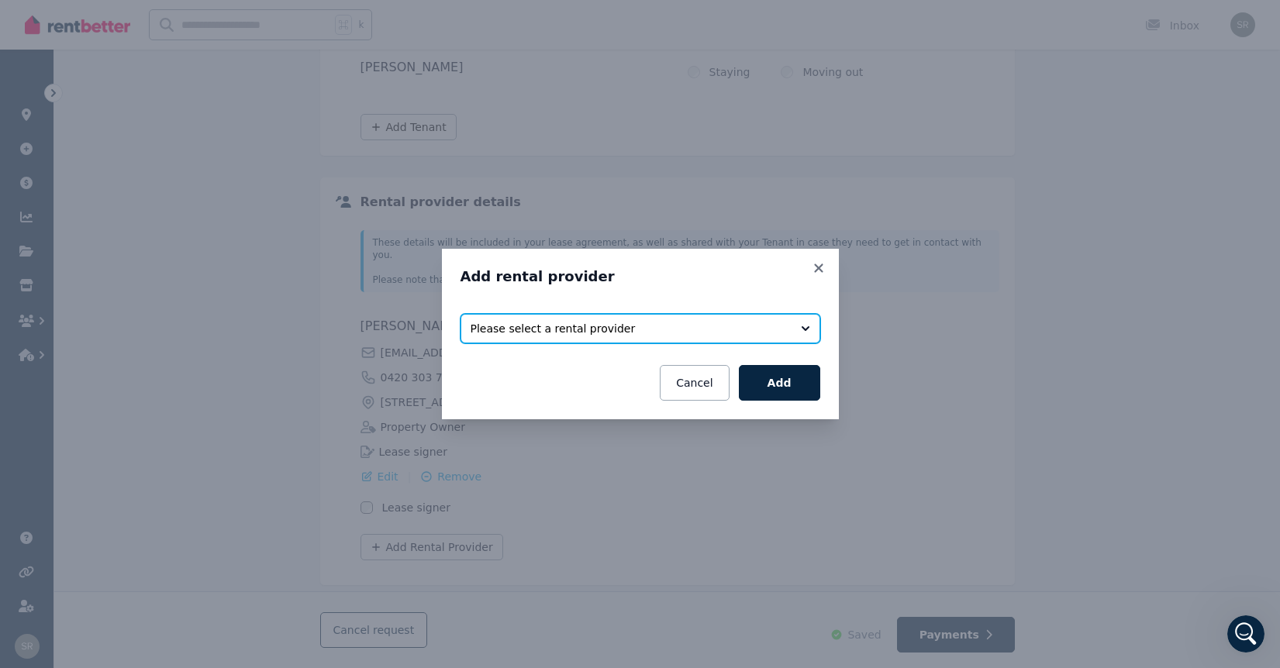
click at [754, 332] on span "Please select a rental provider" at bounding box center [629, 329] width 318 height 16
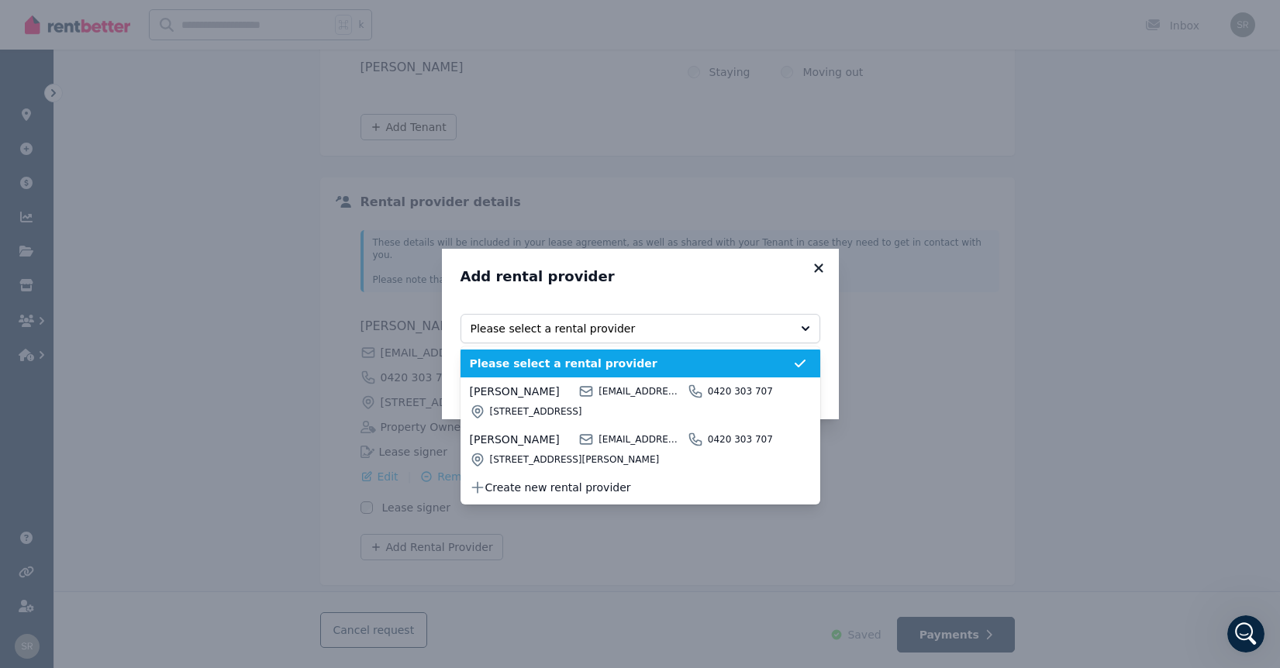
click at [820, 273] on icon at bounding box center [819, 268] width 16 height 14
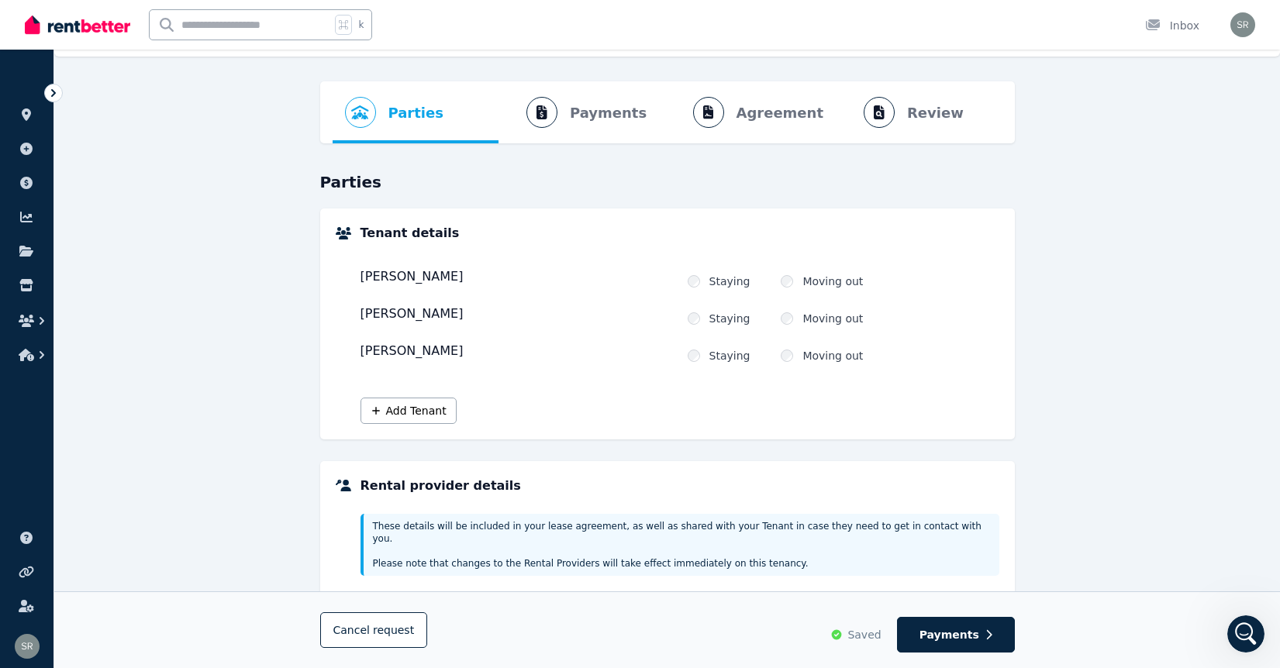
scroll to position [0, 0]
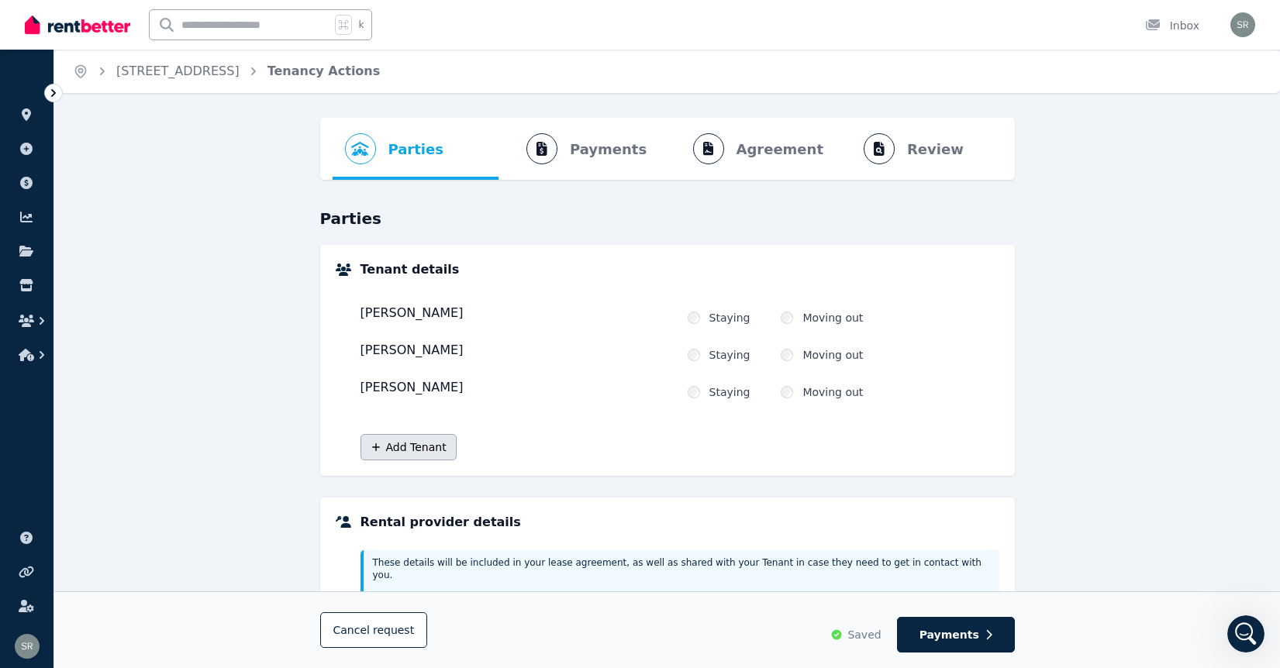
click at [411, 452] on button "Add Tenant" at bounding box center [408, 447] width 96 height 26
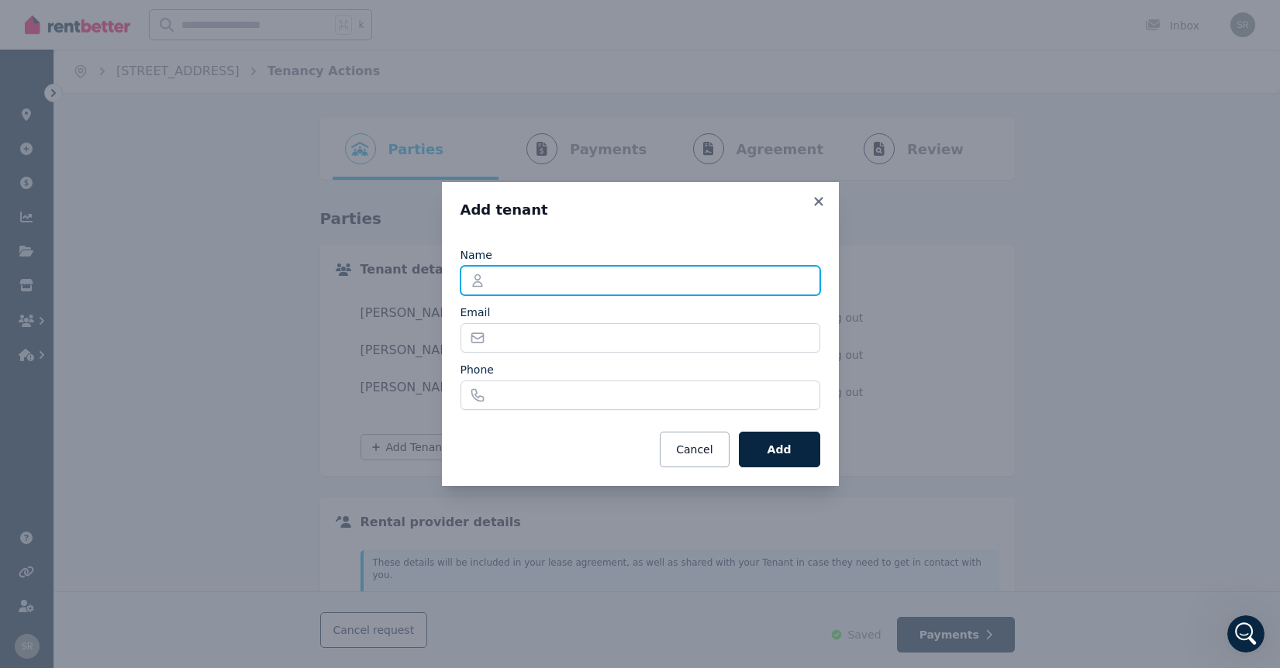
click at [498, 274] on input "Name" at bounding box center [640, 280] width 360 height 29
type input "**********"
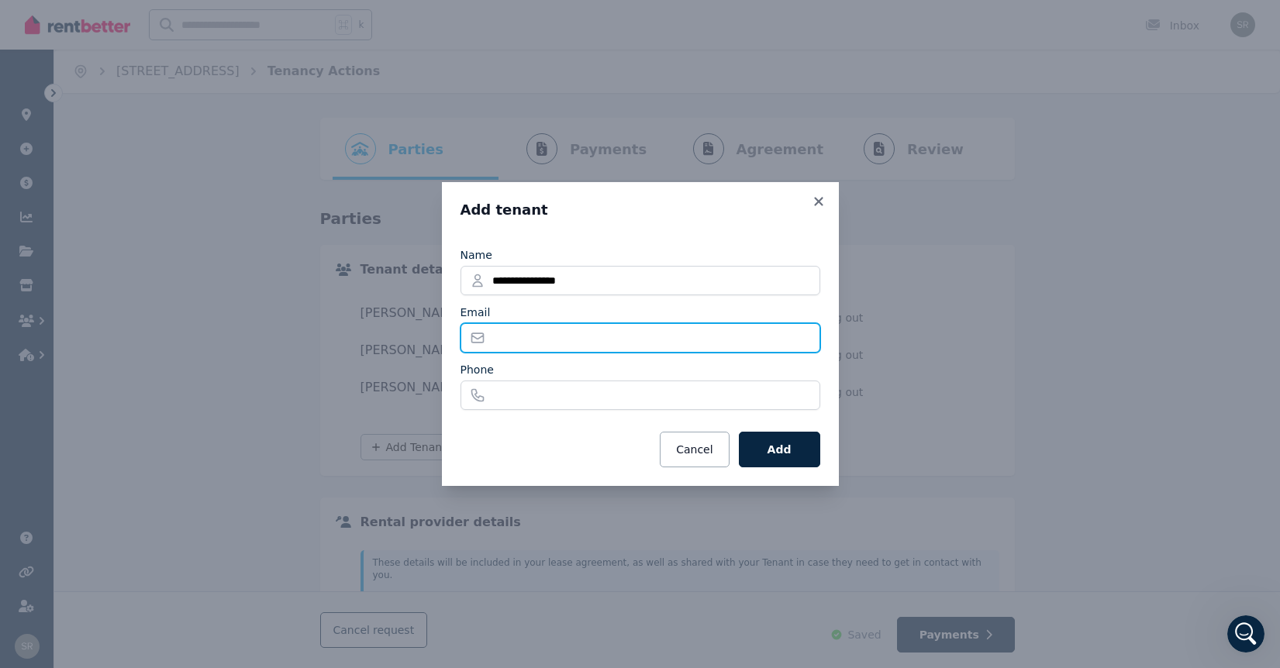
click at [512, 343] on input "Email" at bounding box center [640, 337] width 360 height 29
type input "*"
type input "**********"
drag, startPoint x: 743, startPoint y: 339, endPoint x: 440, endPoint y: 336, distance: 303.1
click at [446, 335] on div "**********" at bounding box center [640, 334] width 397 height 304
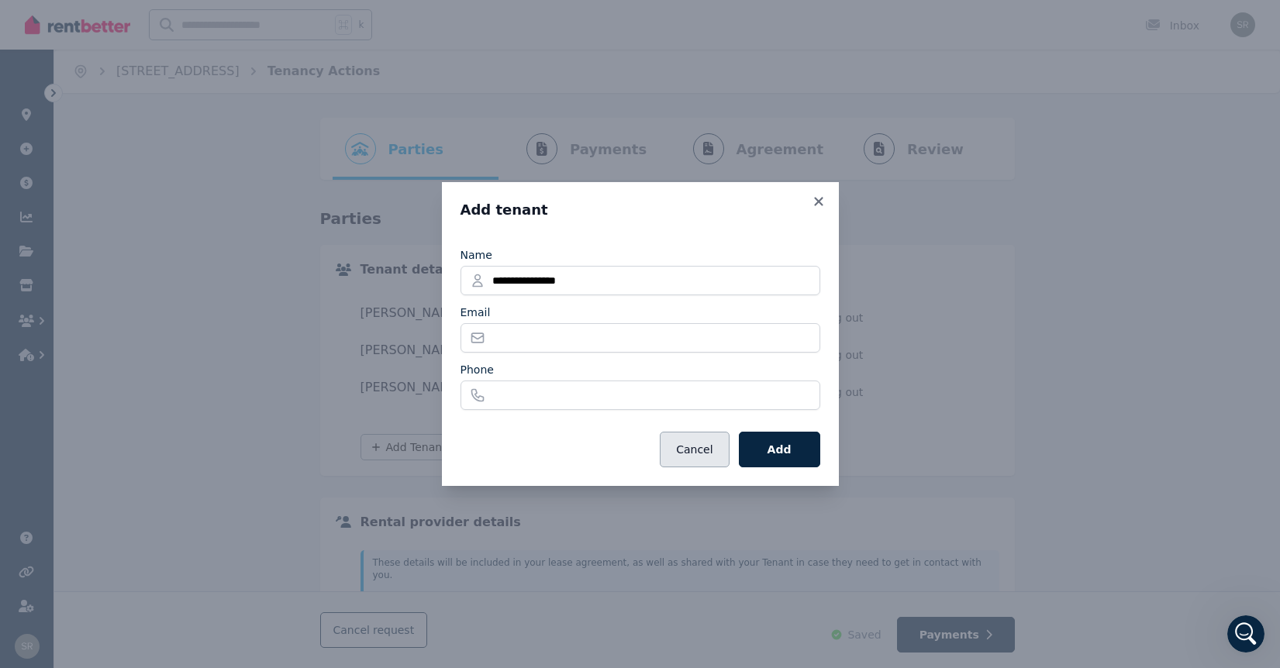
click at [697, 444] on button "Cancel" at bounding box center [694, 450] width 69 height 36
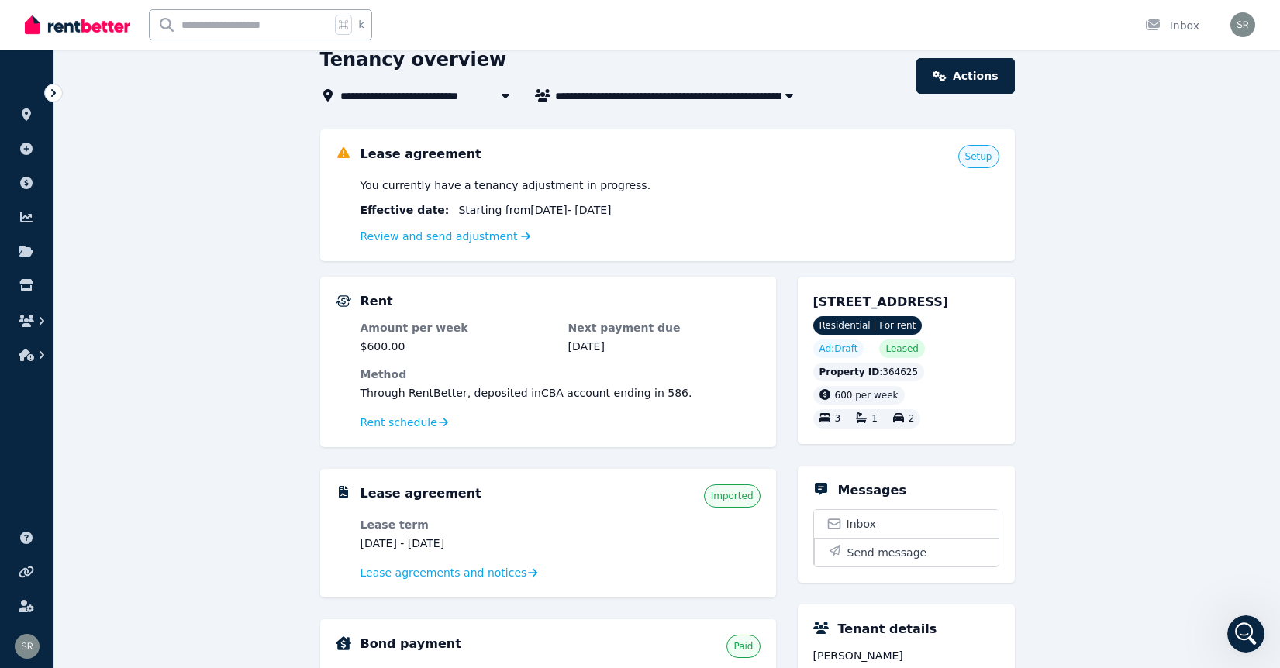
scroll to position [71, 0]
click at [776, 96] on button "button" at bounding box center [789, 94] width 28 height 19
type input "**********"
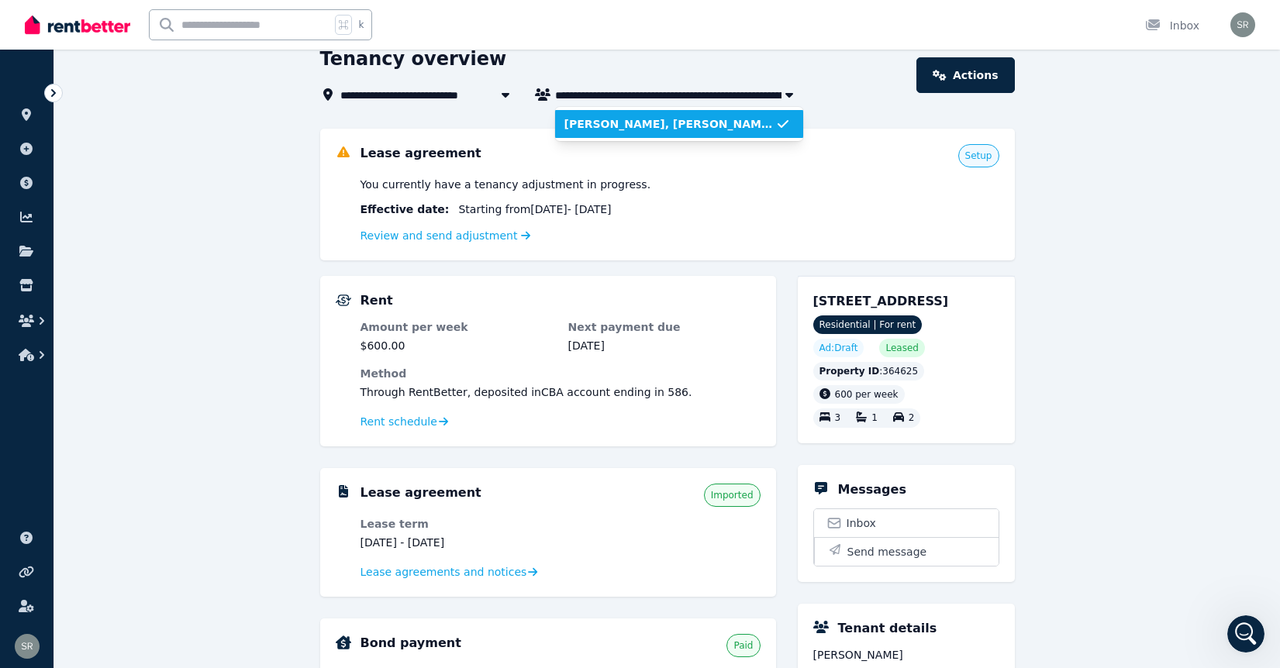
click at [747, 124] on span "[PERSON_NAME], [PERSON_NAME], and [PERSON_NAME]" at bounding box center [669, 124] width 211 height 16
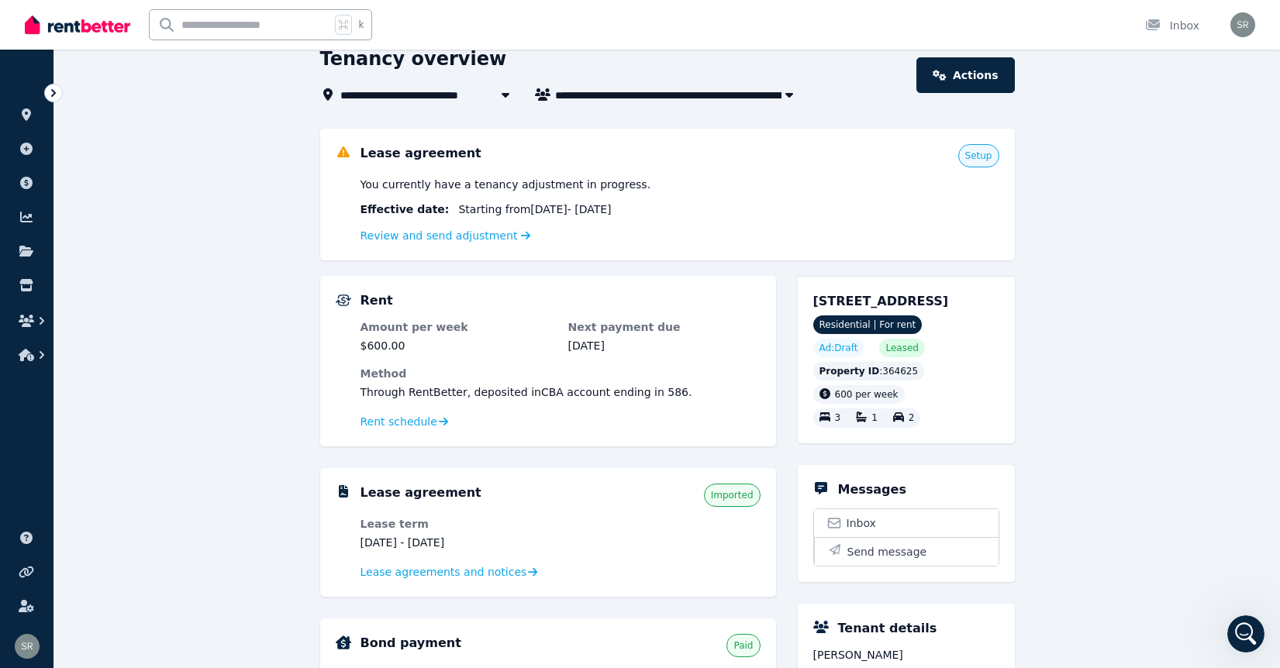
scroll to position [0, 0]
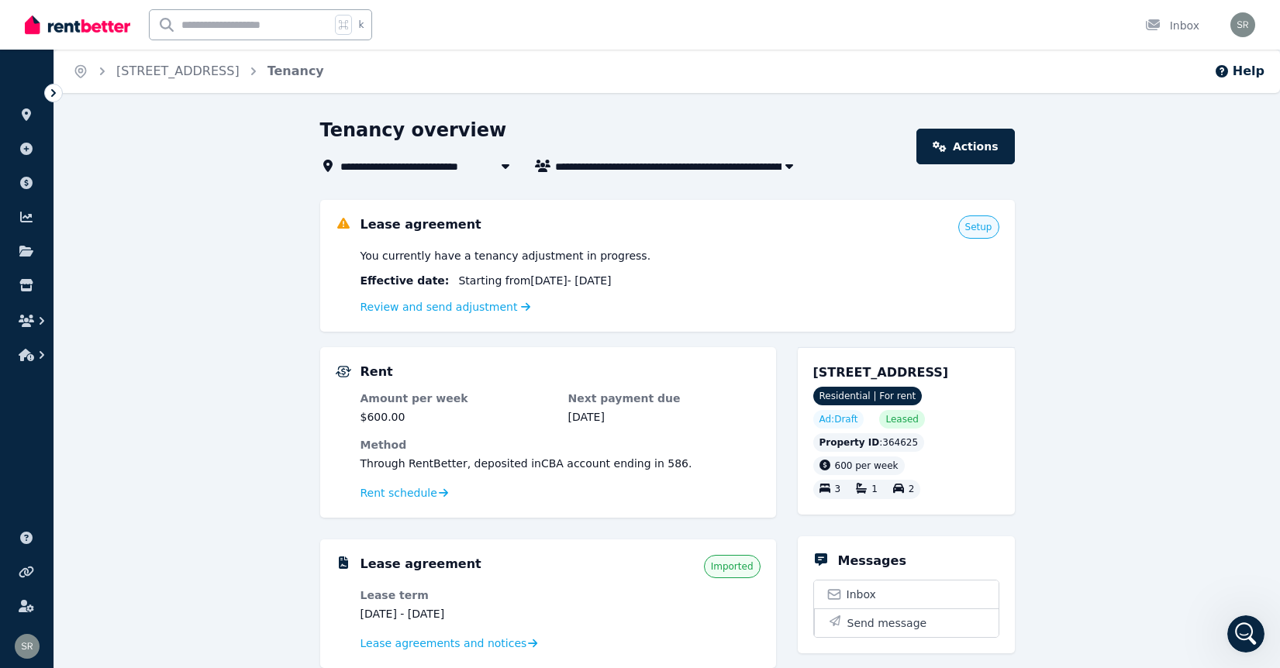
click at [985, 233] on span "Setup" at bounding box center [978, 226] width 41 height 23
drag, startPoint x: 973, startPoint y: 228, endPoint x: 963, endPoint y: 228, distance: 9.3
click at [972, 229] on span "Setup" at bounding box center [978, 227] width 27 height 12
click at [974, 145] on link "Actions" at bounding box center [965, 147] width 98 height 36
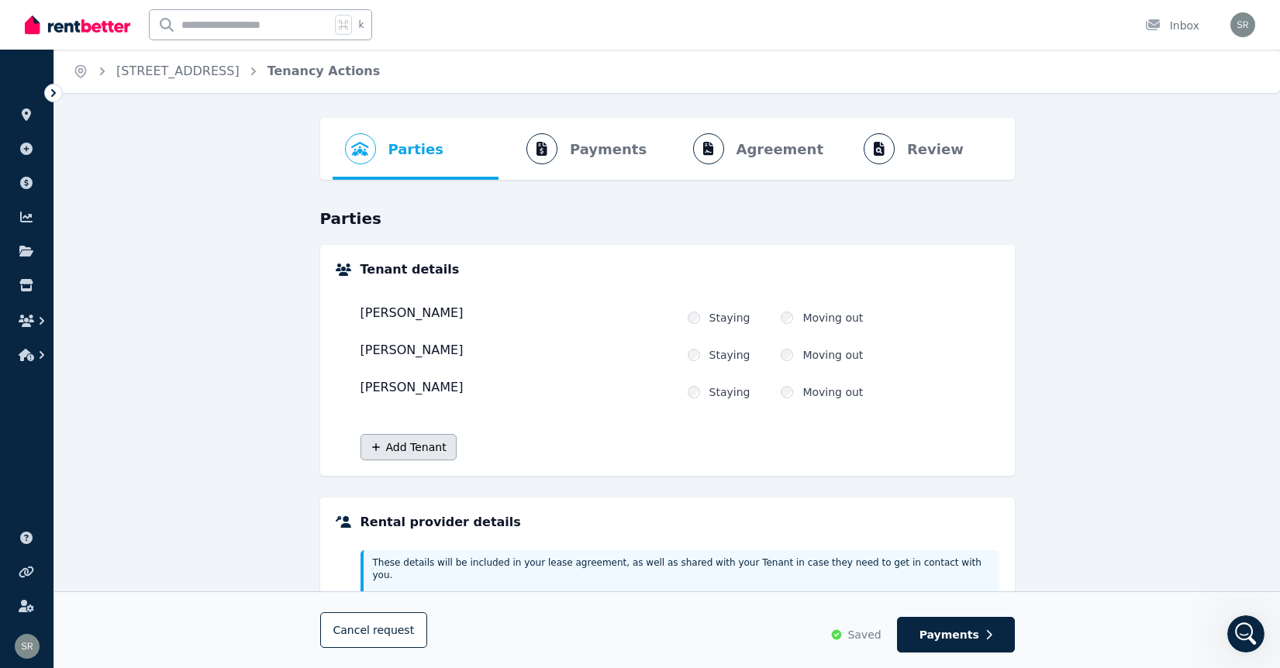
click at [384, 447] on button "Add Tenant" at bounding box center [408, 447] width 96 height 26
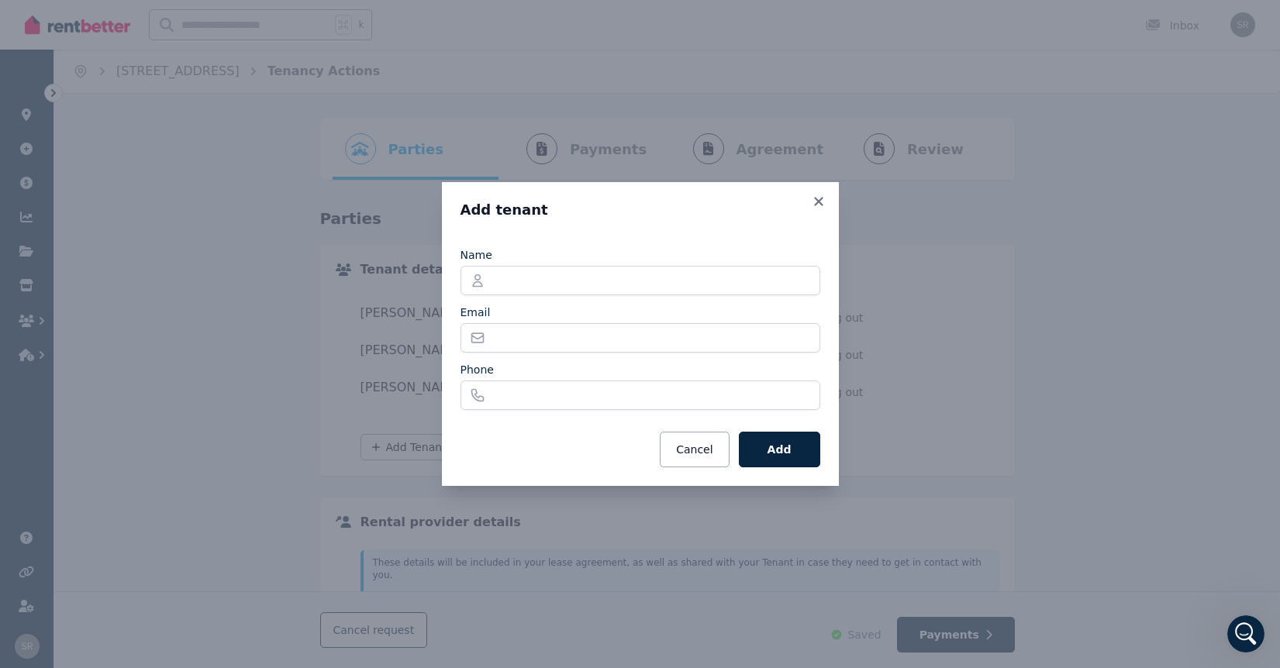
drag, startPoint x: 717, startPoint y: 454, endPoint x: 620, endPoint y: 452, distance: 96.9
click at [716, 454] on button "Cancel" at bounding box center [694, 450] width 69 height 36
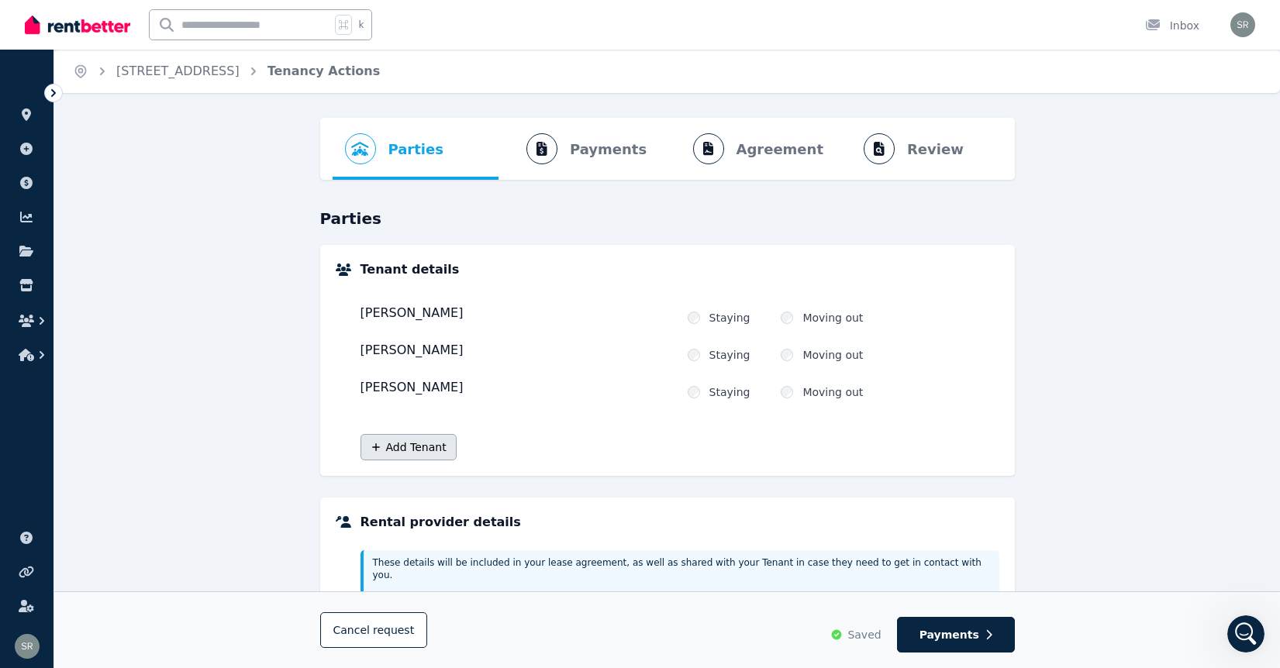
click at [437, 453] on button "Add Tenant" at bounding box center [408, 447] width 96 height 26
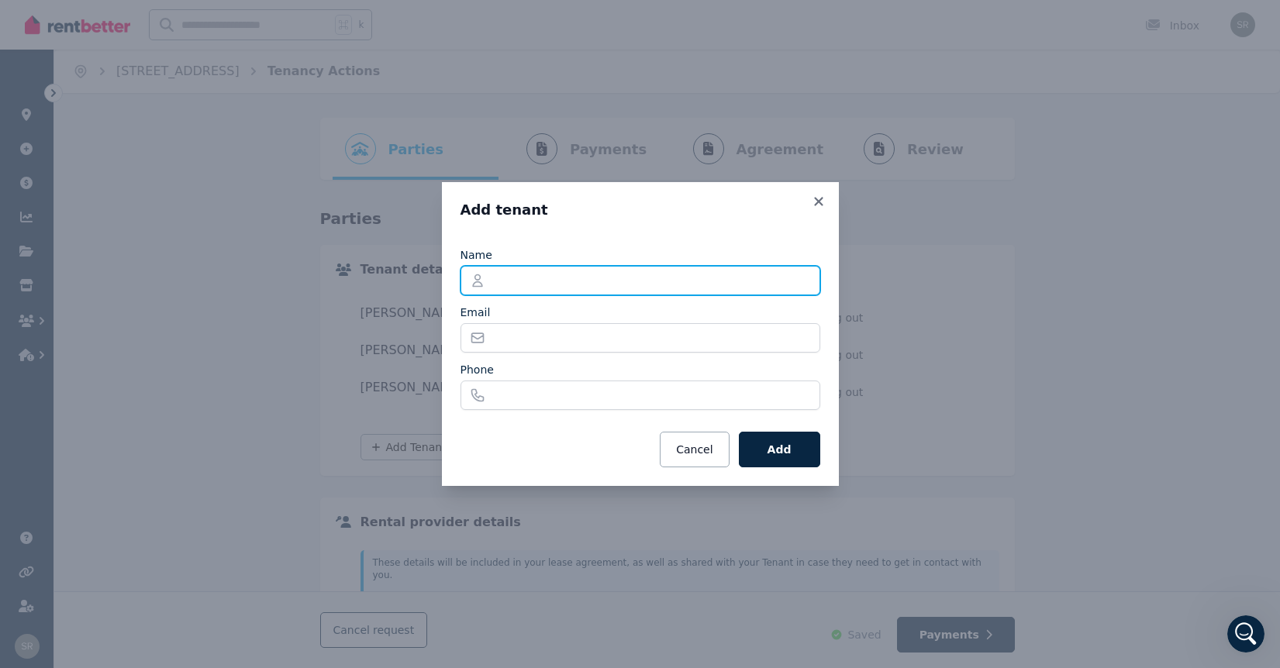
click at [538, 277] on input "Name" at bounding box center [640, 280] width 360 height 29
click at [613, 284] on input "**********" at bounding box center [640, 280] width 360 height 29
type input "**********"
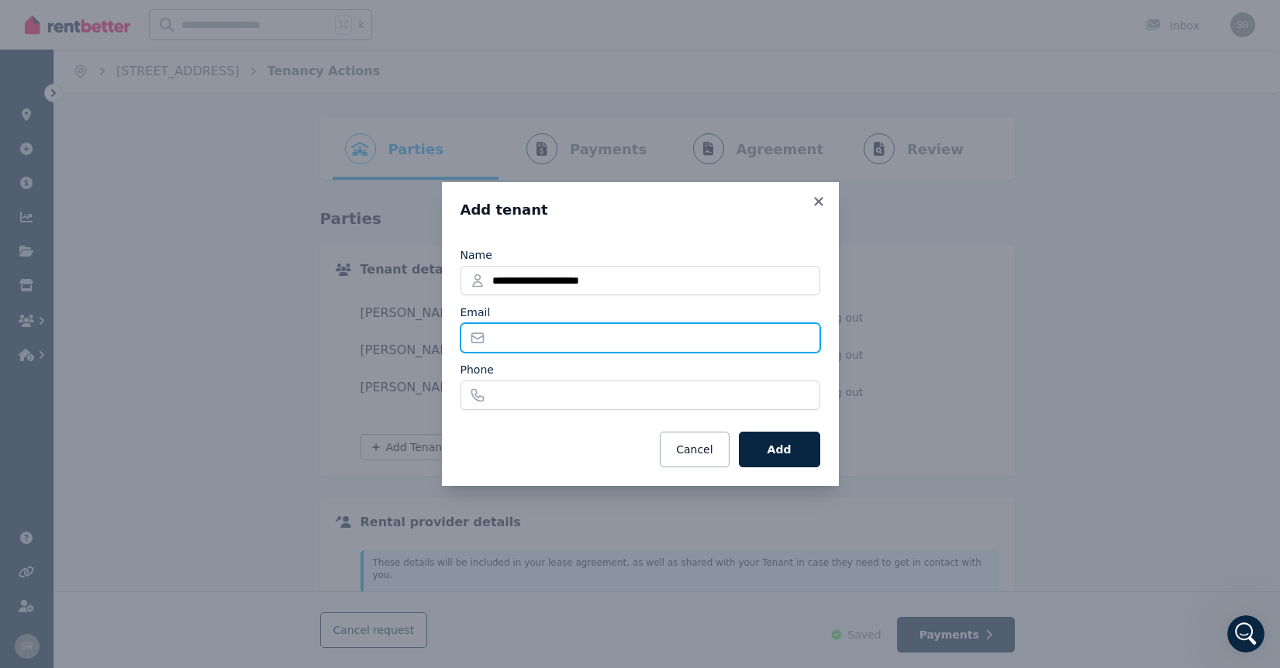
click at [536, 334] on input "Email" at bounding box center [640, 337] width 360 height 29
paste input "**********"
type input "**********"
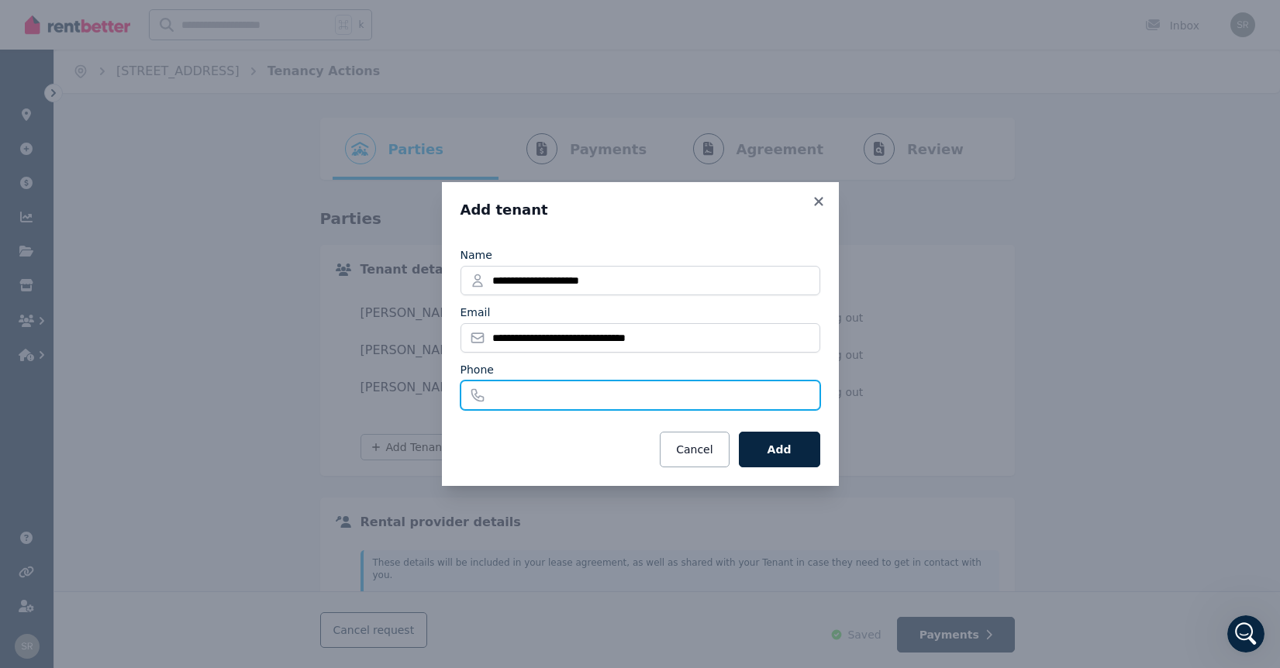
click at [594, 397] on input "Phone" at bounding box center [640, 395] width 360 height 29
type input "**********"
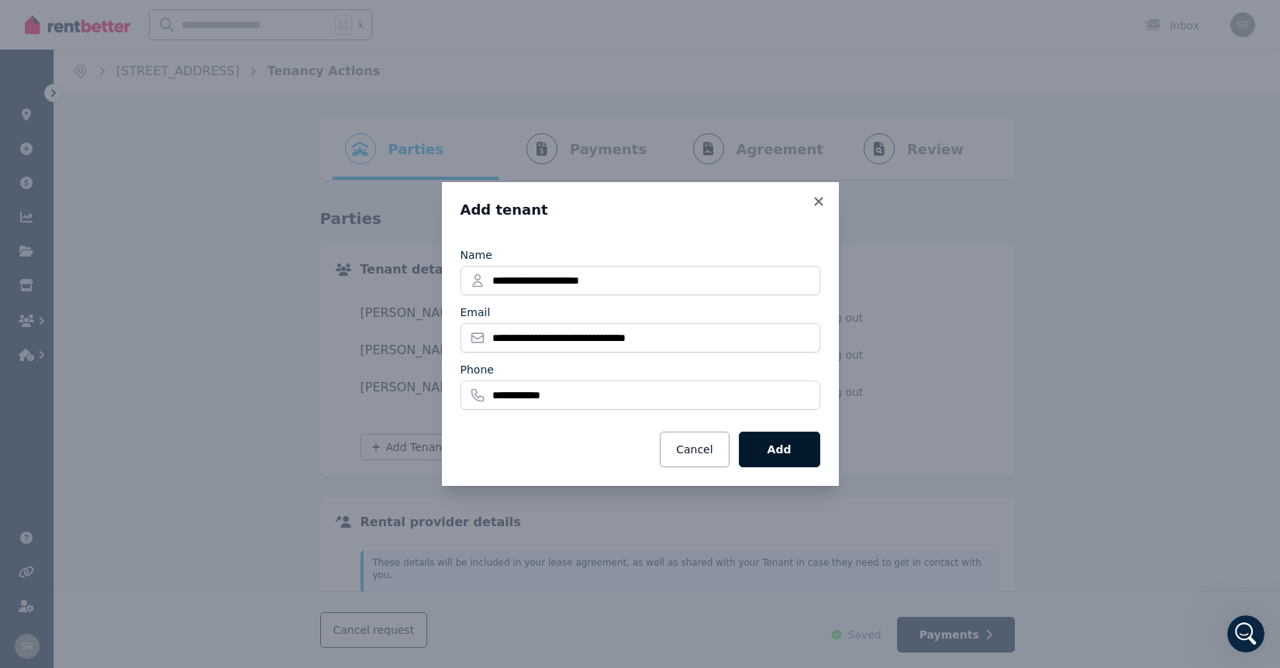
click at [798, 454] on button "Add" at bounding box center [779, 450] width 81 height 36
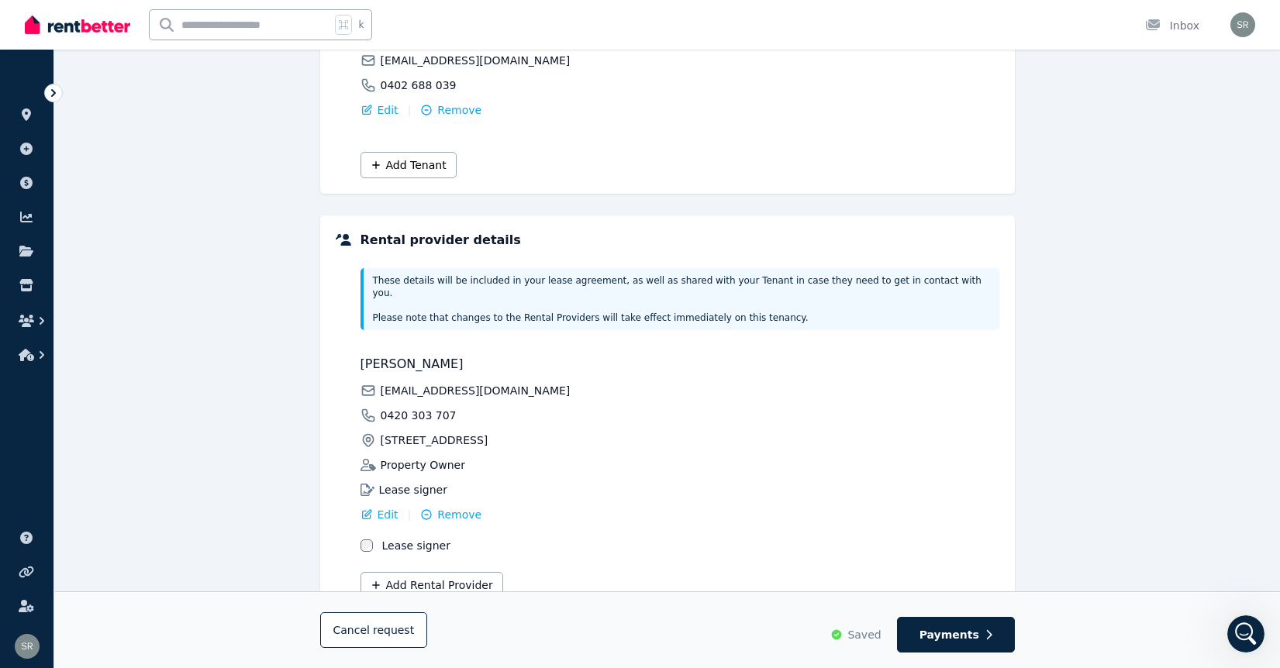
scroll to position [411, 0]
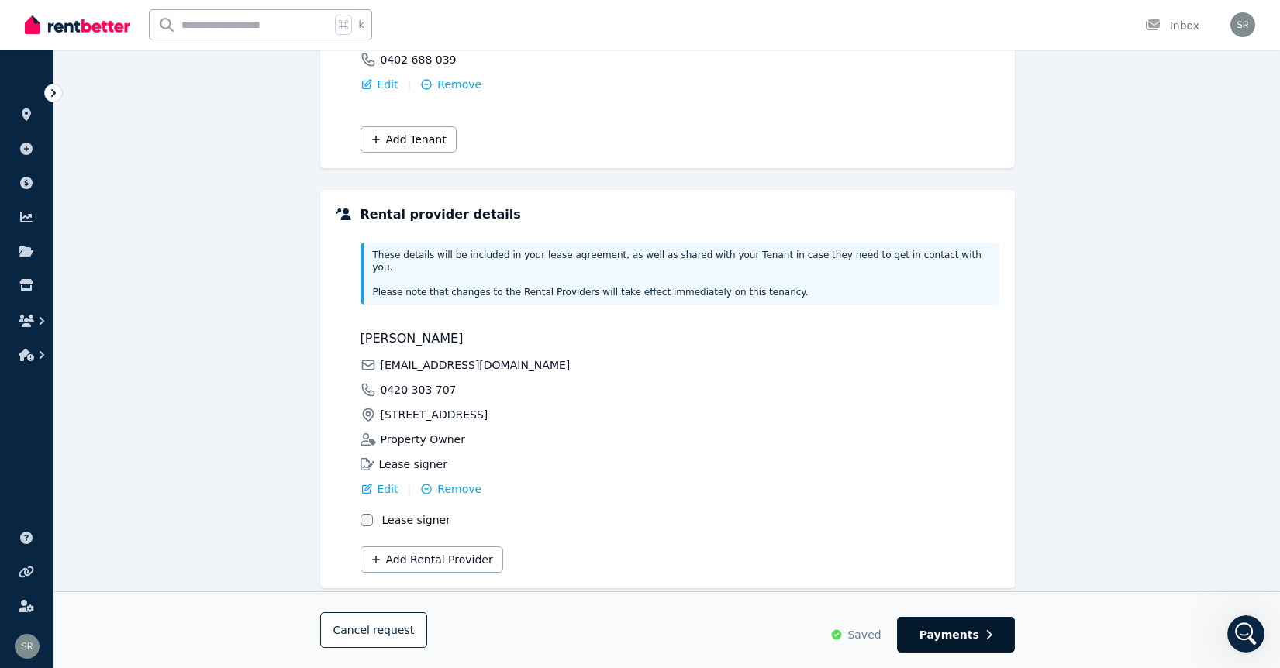
click at [952, 635] on span "Payments" at bounding box center [949, 635] width 60 height 16
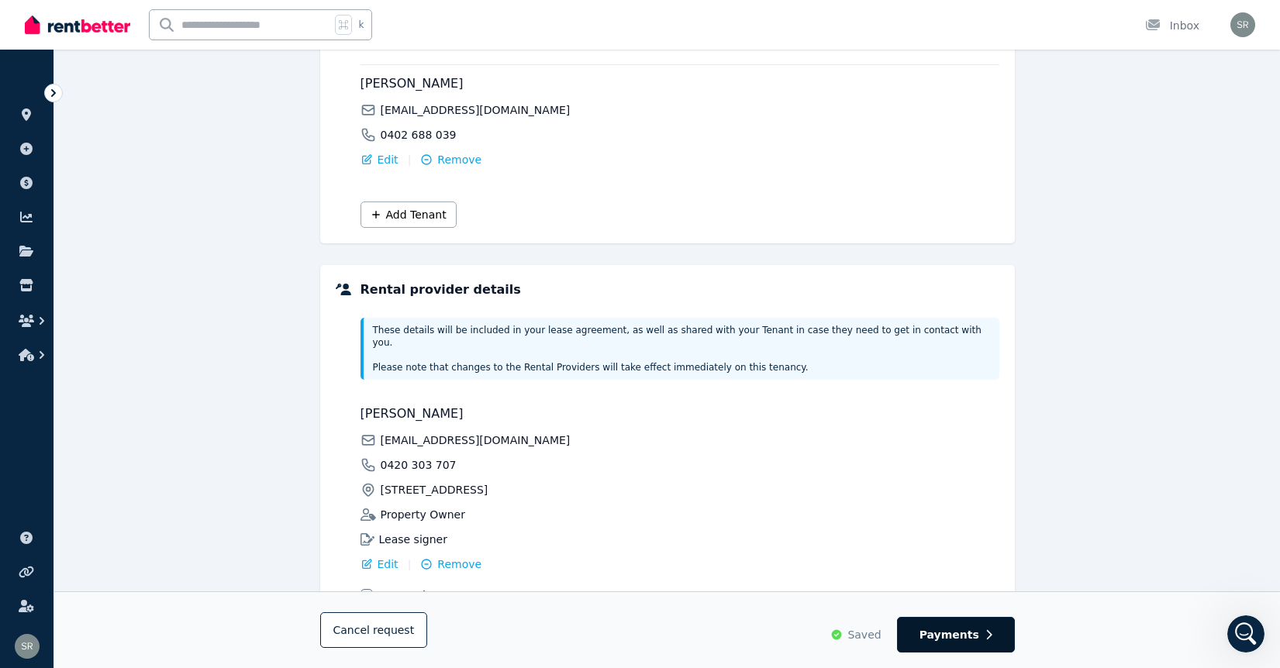
select select "**********"
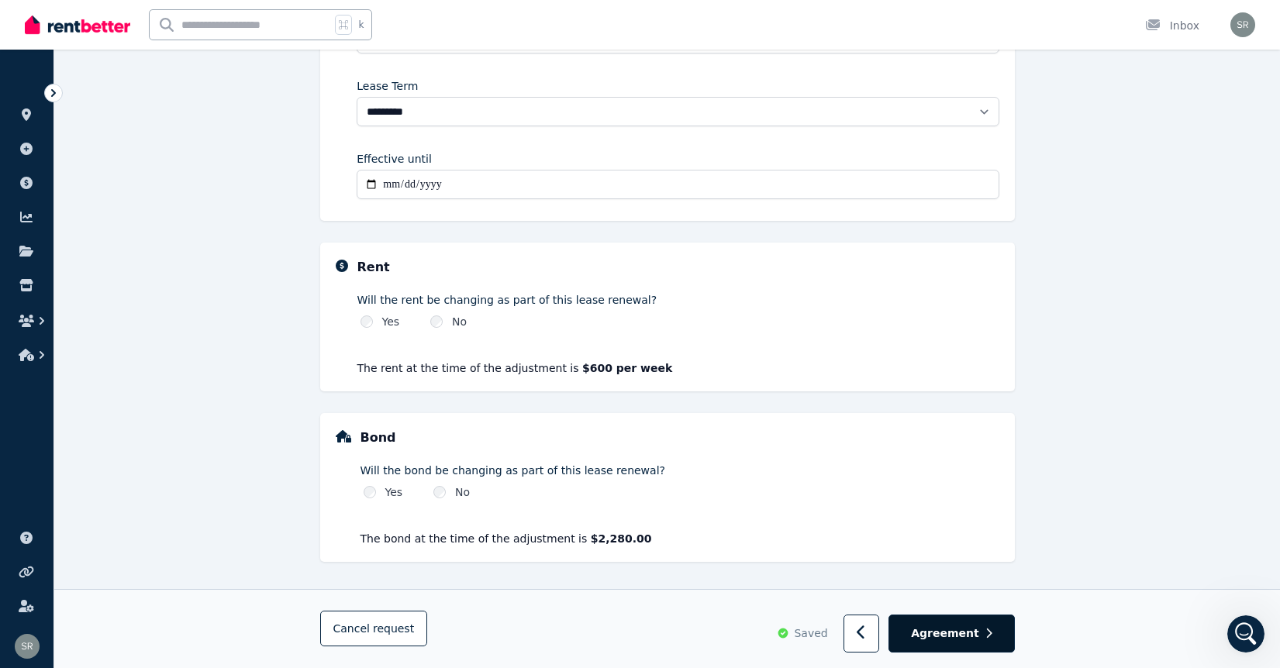
click at [963, 629] on span "Agreement" at bounding box center [945, 634] width 68 height 16
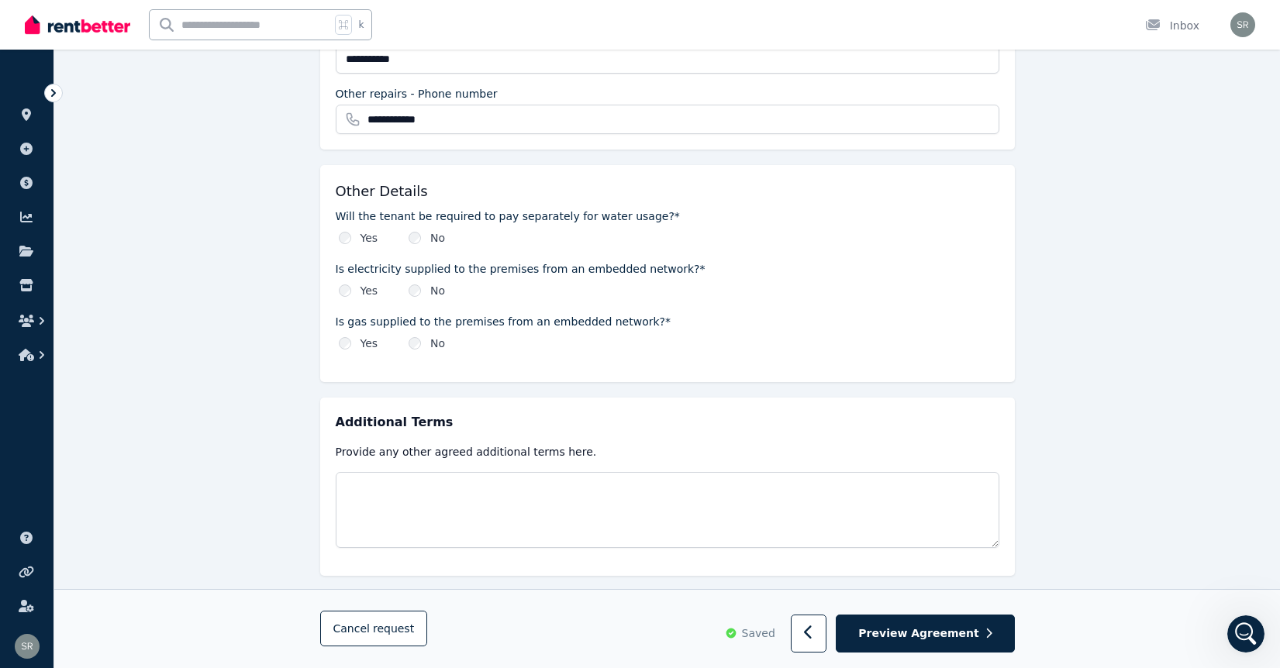
scroll to position [1729, 0]
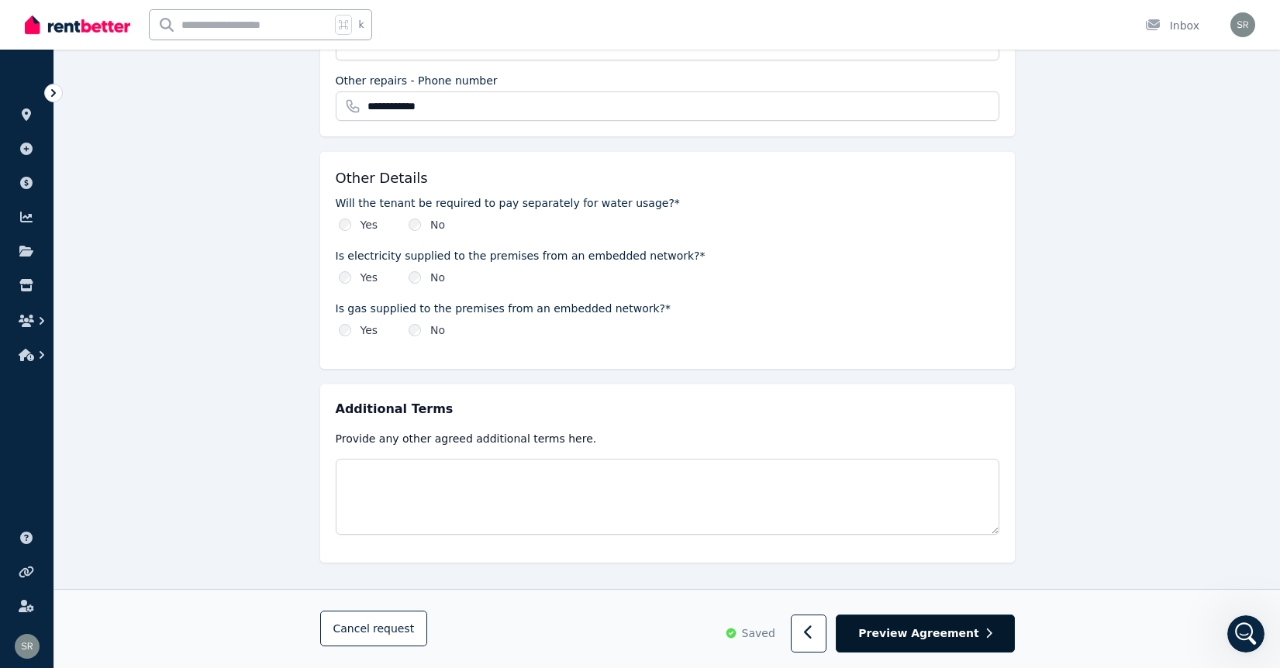
click at [922, 628] on span "Preview Agreement" at bounding box center [918, 634] width 120 height 16
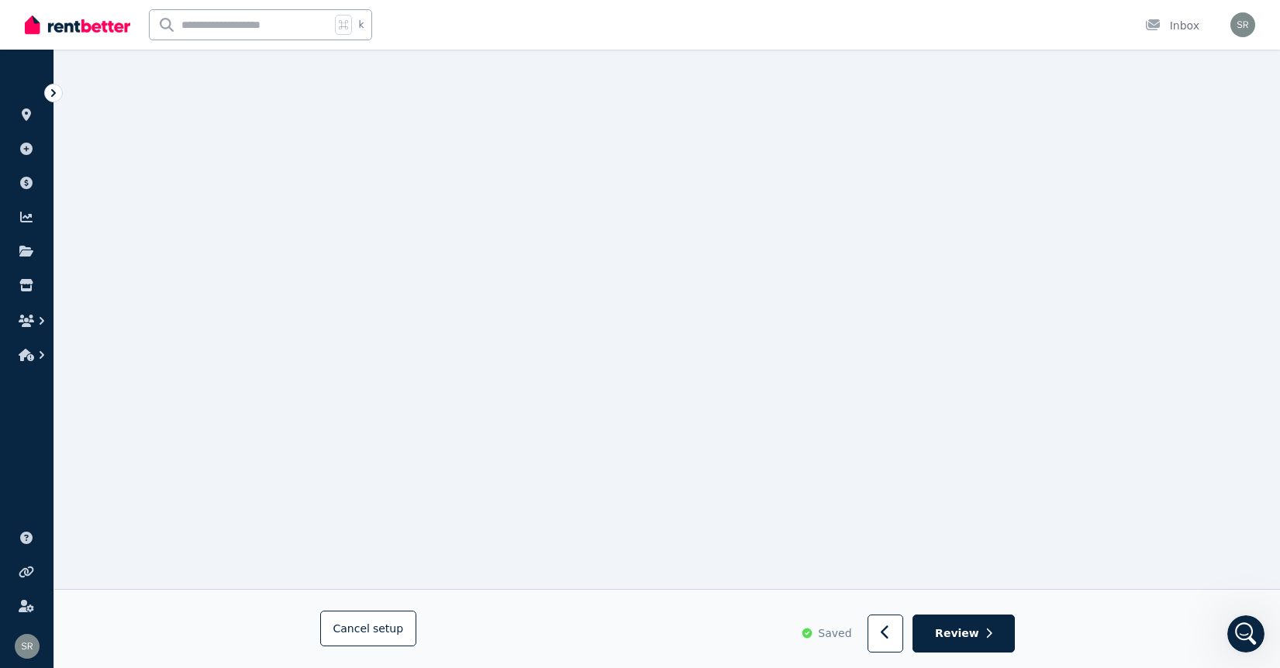
scroll to position [3862, 0]
click at [977, 629] on span "Review" at bounding box center [957, 634] width 44 height 16
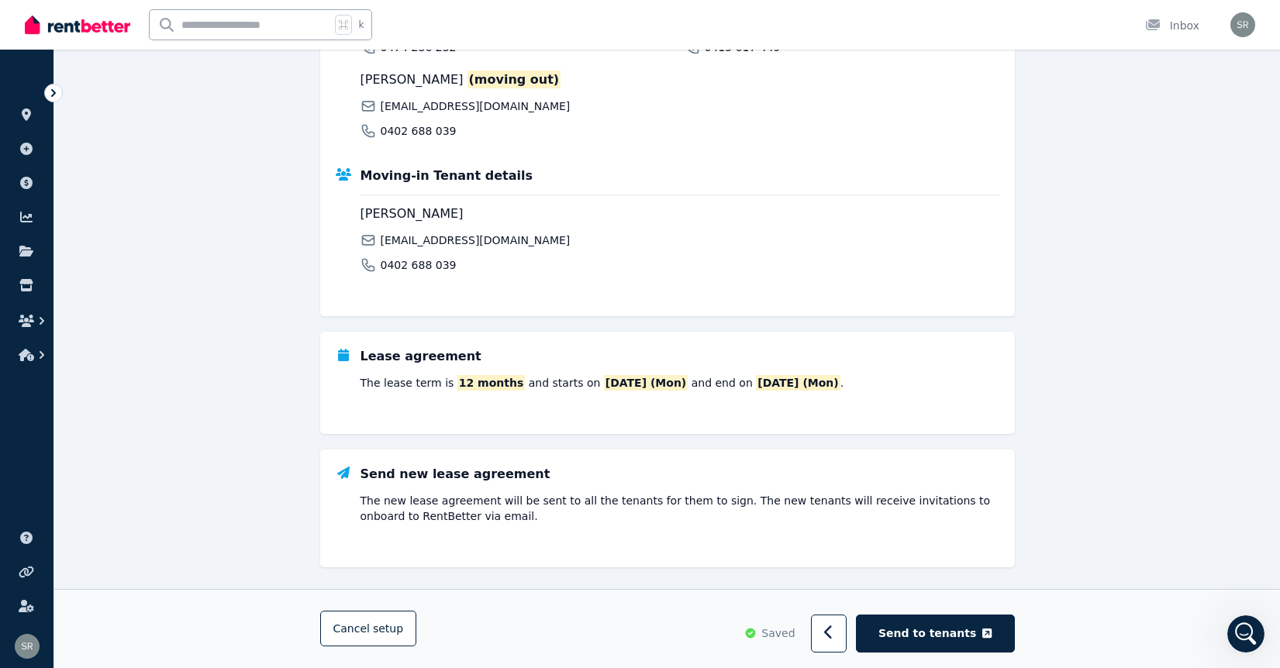
scroll to position [434, 0]
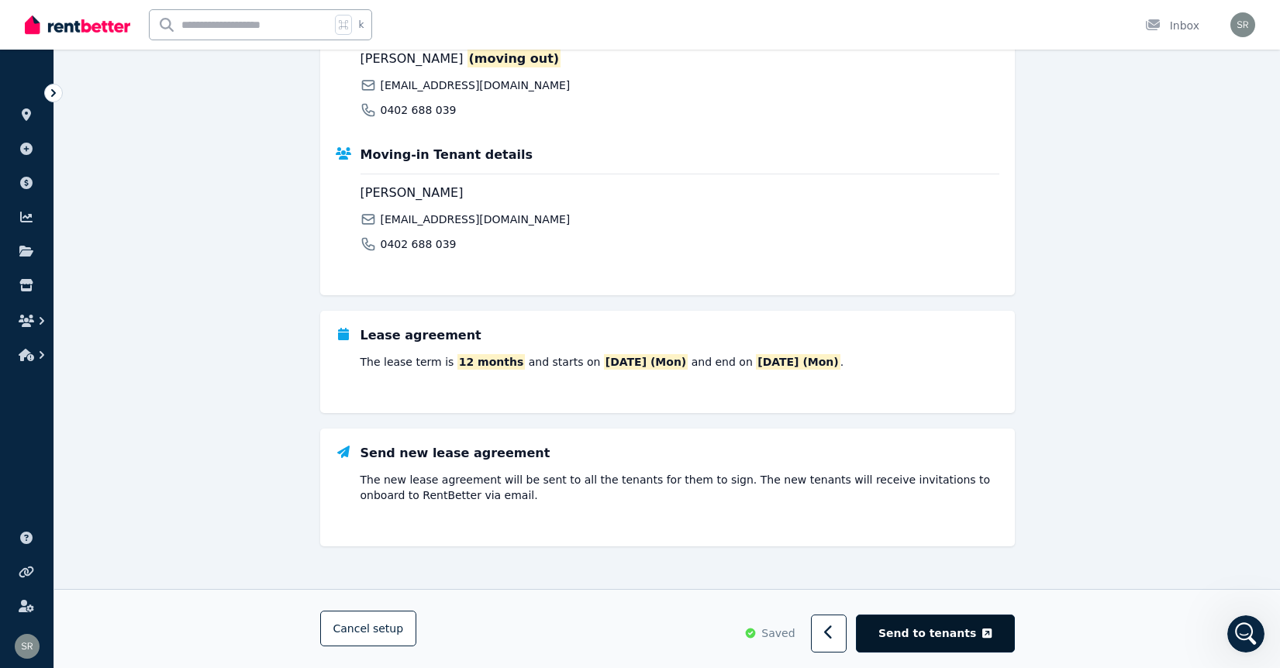
click at [980, 628] on button "Send to tenants" at bounding box center [935, 634] width 158 height 38
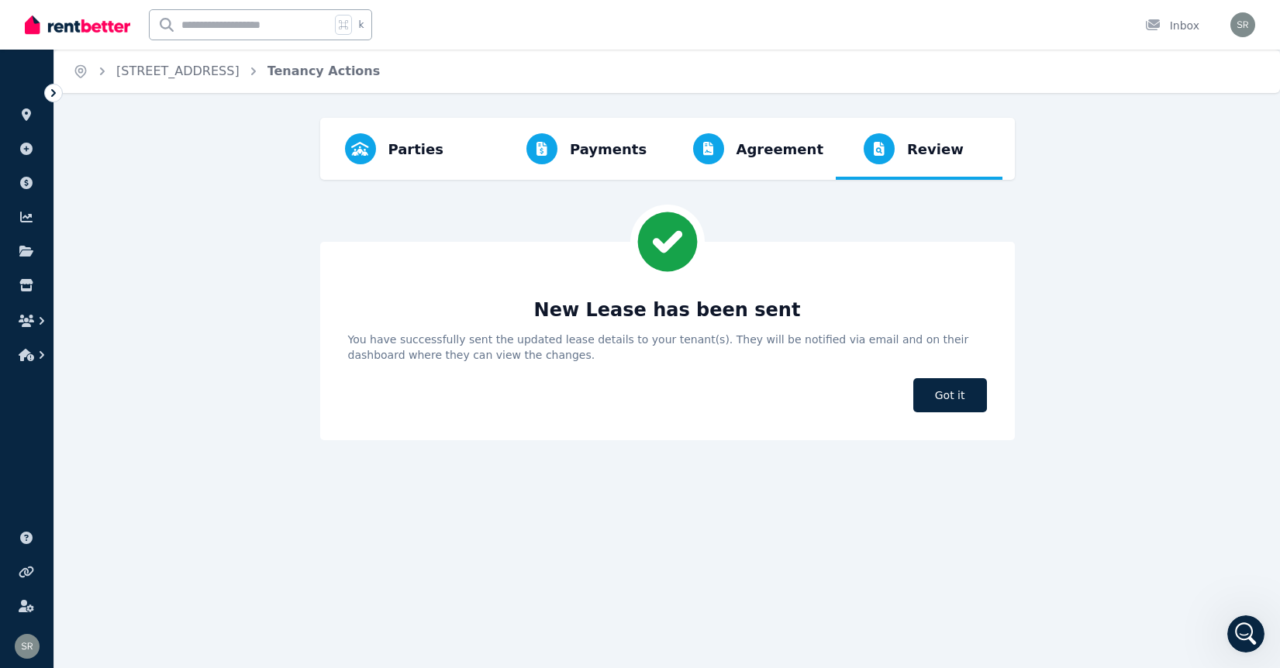
scroll to position [0, 0]
click at [939, 398] on span "Got it" at bounding box center [950, 395] width 74 height 34
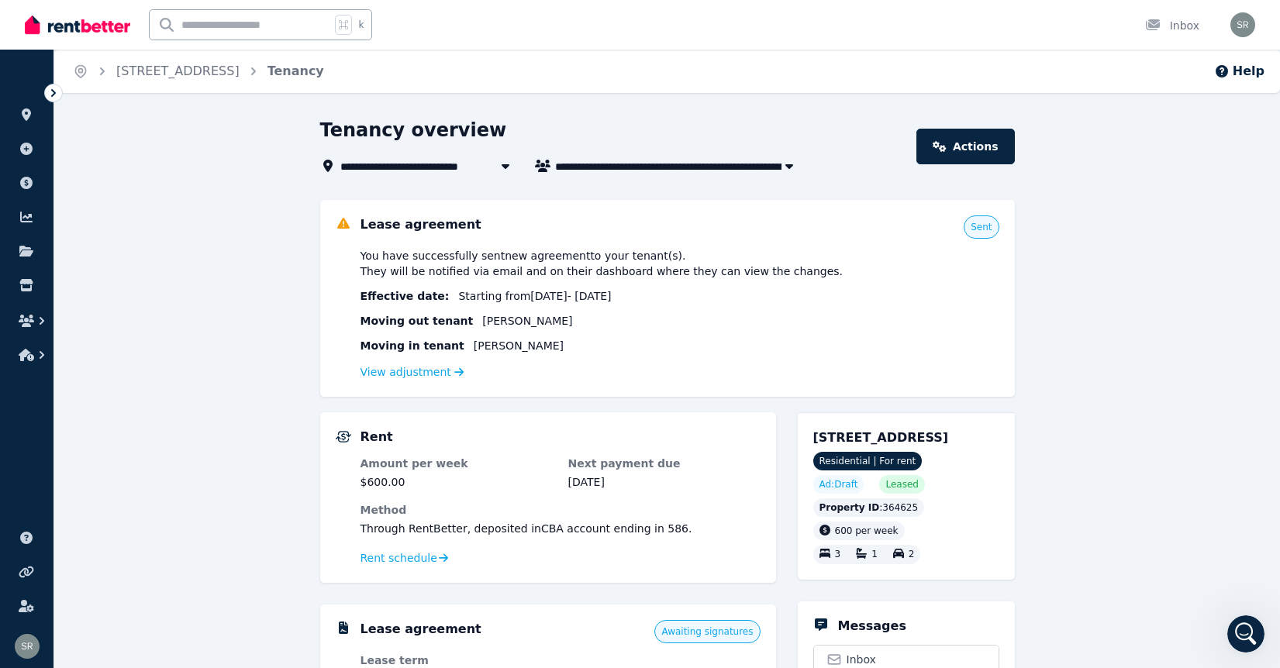
click at [52, 88] on icon at bounding box center [54, 93] width 16 height 16
